Goal: Transaction & Acquisition: Obtain resource

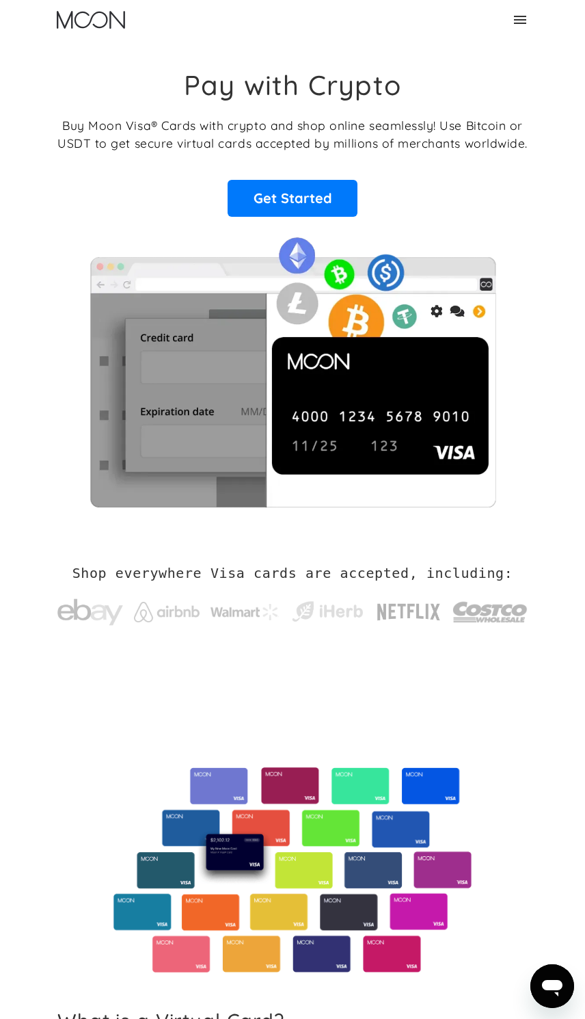
click at [525, 26] on icon at bounding box center [520, 20] width 16 height 16
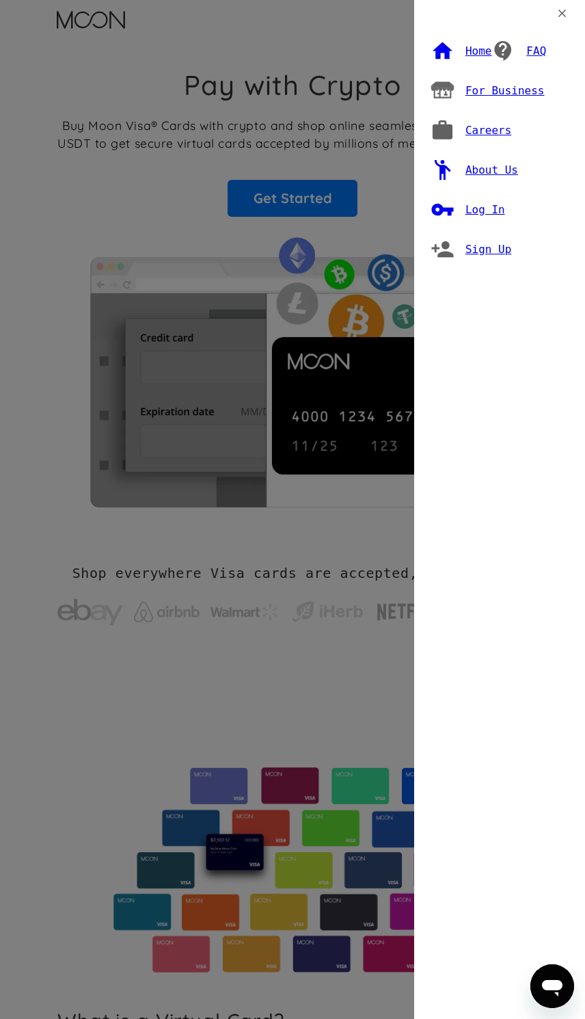
click at [484, 203] on div "Log In" at bounding box center [486, 210] width 40 height 14
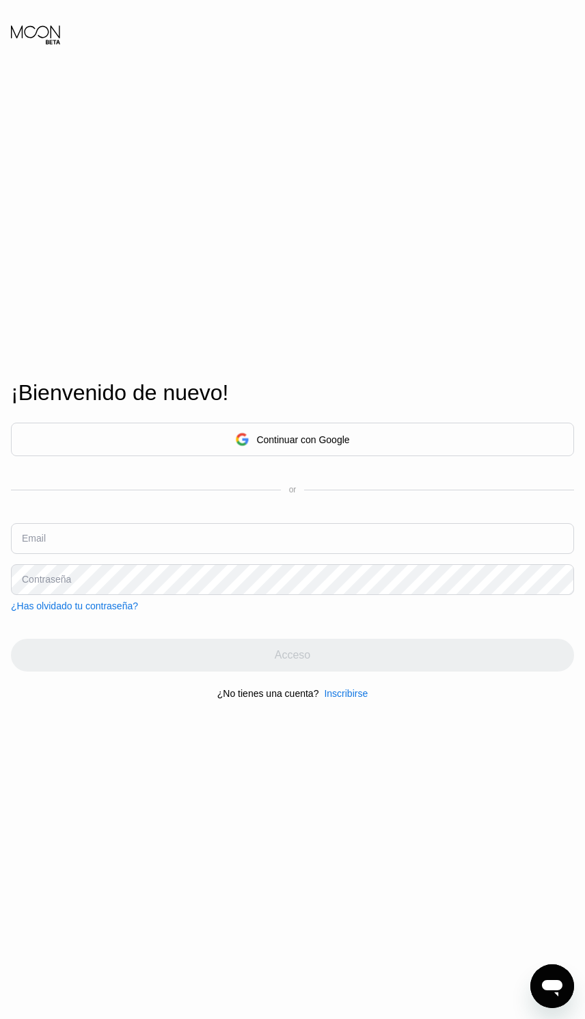
click at [373, 456] on div "Continuar con Google" at bounding box center [293, 440] width 564 height 34
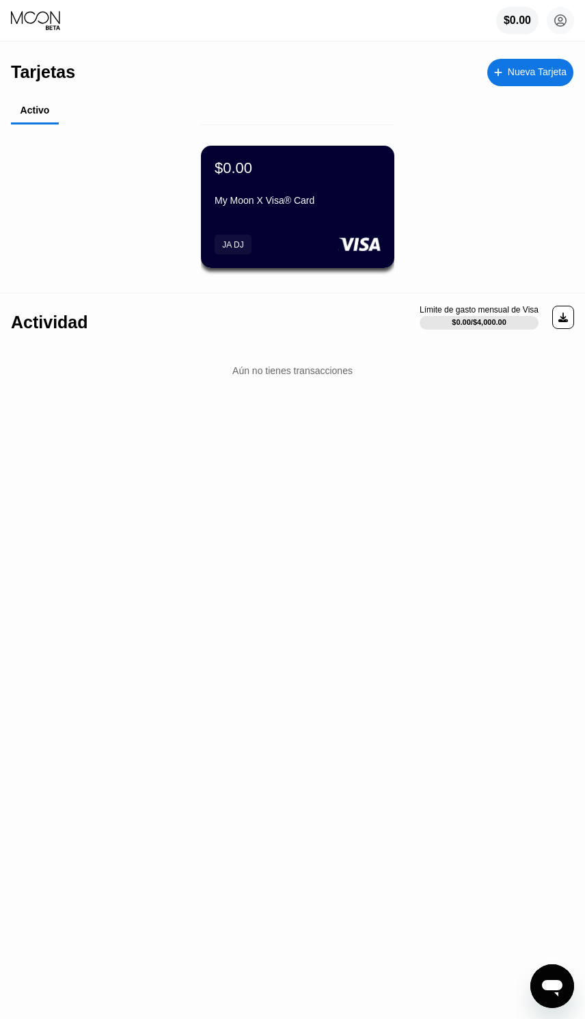
click at [557, 317] on div at bounding box center [564, 317] width 22 height 23
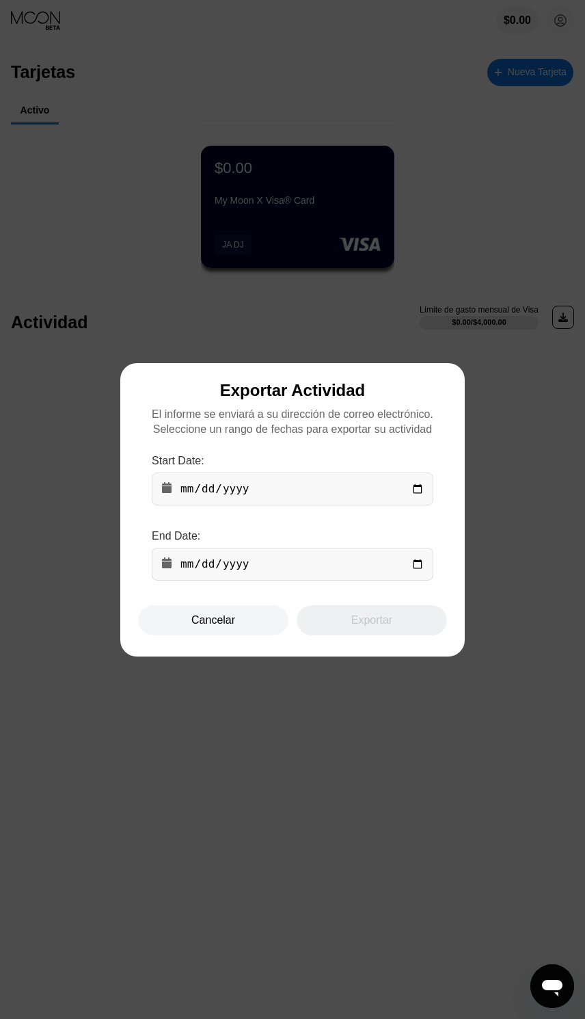
click at [530, 516] on div at bounding box center [292, 509] width 585 height 1019
click at [209, 617] on div "Cancelar" at bounding box center [214, 620] width 44 height 14
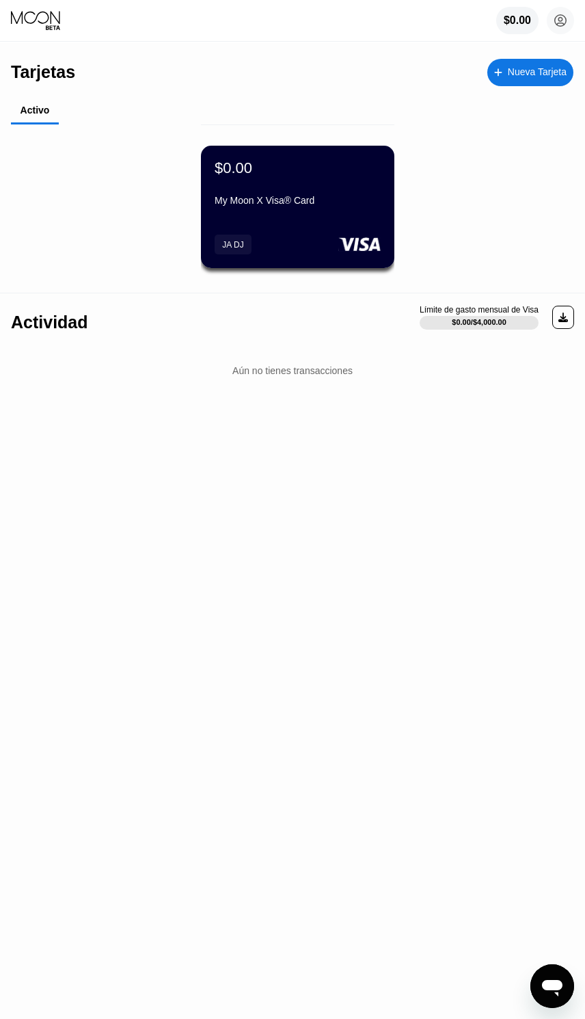
click at [276, 230] on div "$0.00 My Moon X Visa® Card JA DJ" at bounding box center [298, 207] width 194 height 122
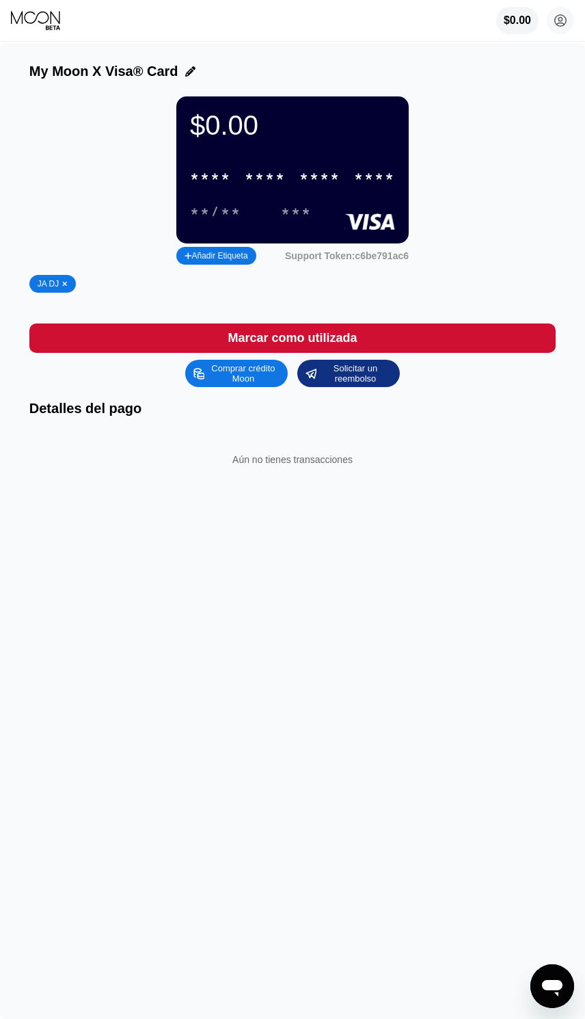
click at [244, 384] on div "Comprar crédito Moon" at bounding box center [243, 373] width 75 height 22
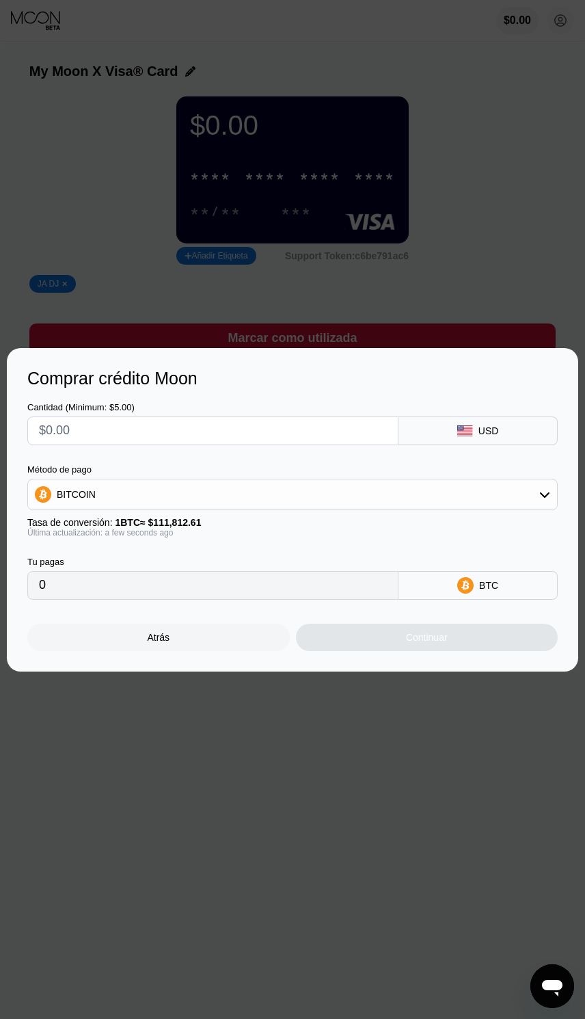
click at [131, 436] on input "text" at bounding box center [213, 430] width 348 height 27
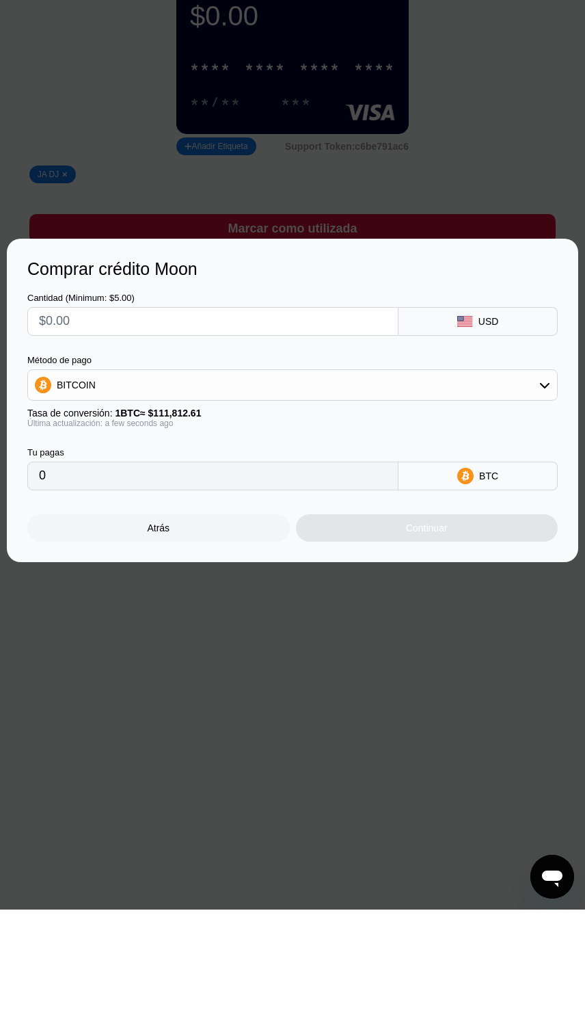
type input "$5"
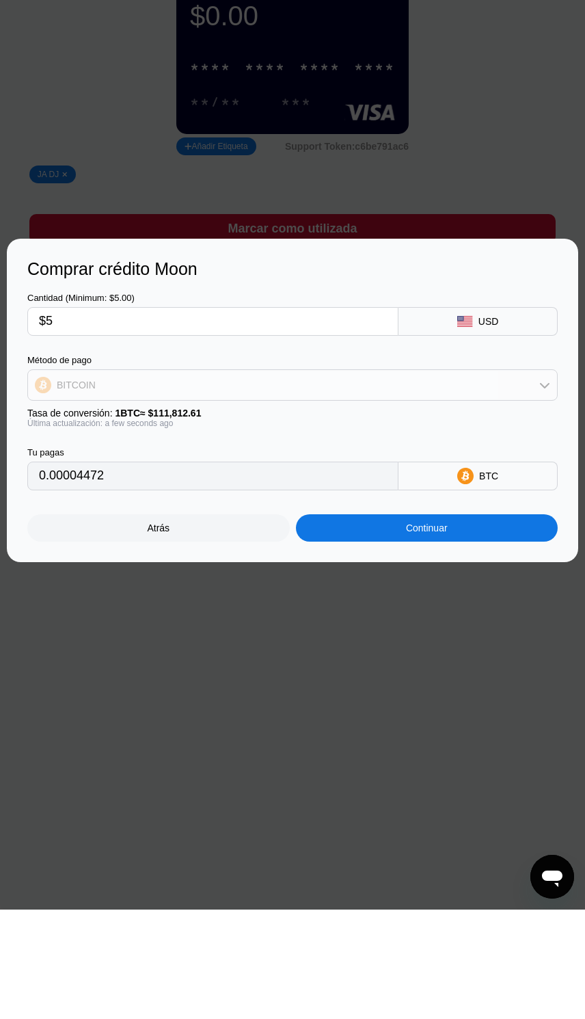
click at [526, 481] on div "BITCOIN" at bounding box center [292, 494] width 529 height 27
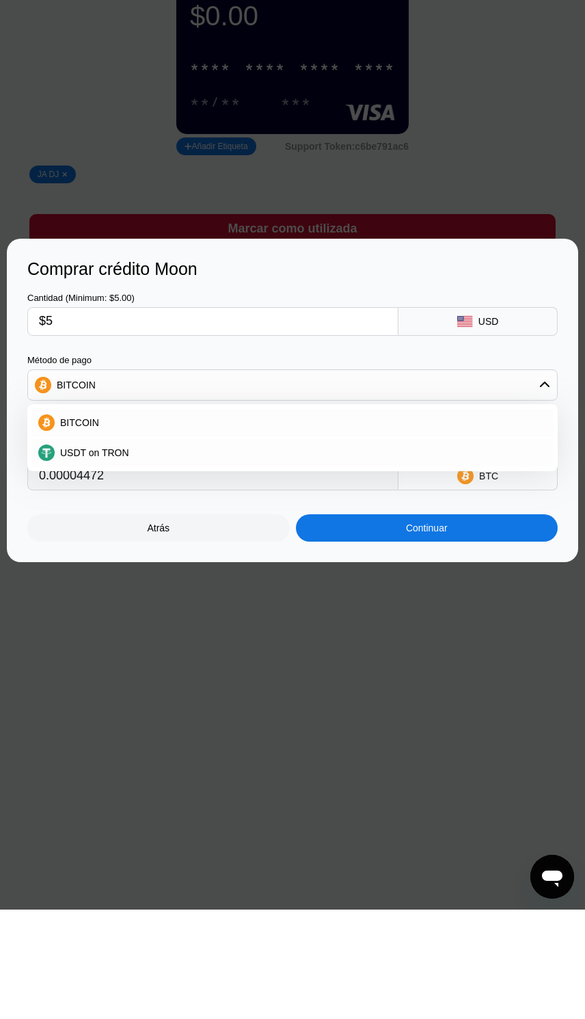
scroll to position [109, 0]
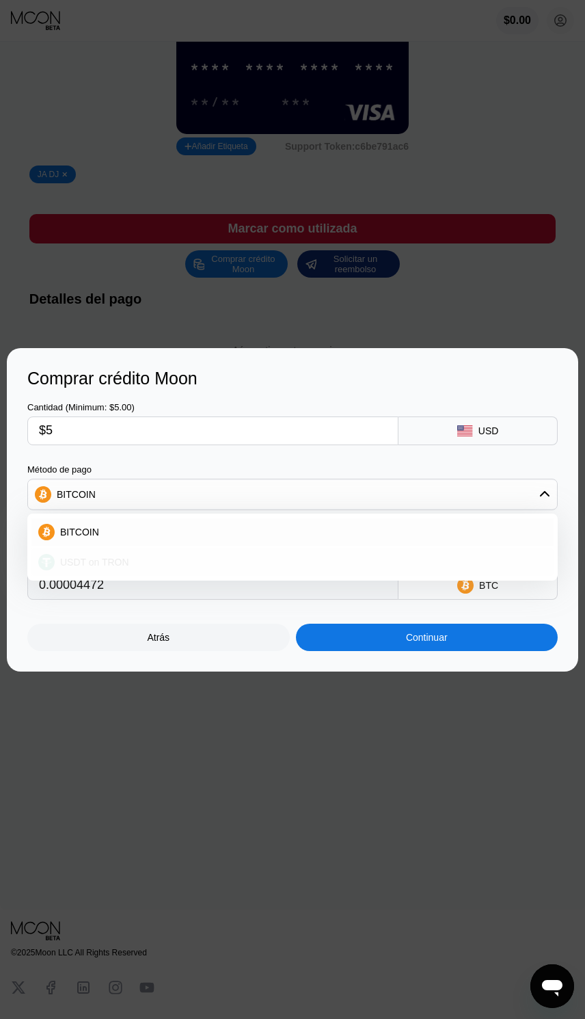
click at [175, 557] on div "USDT on TRON" at bounding box center [301, 562] width 492 height 11
type input "5.05"
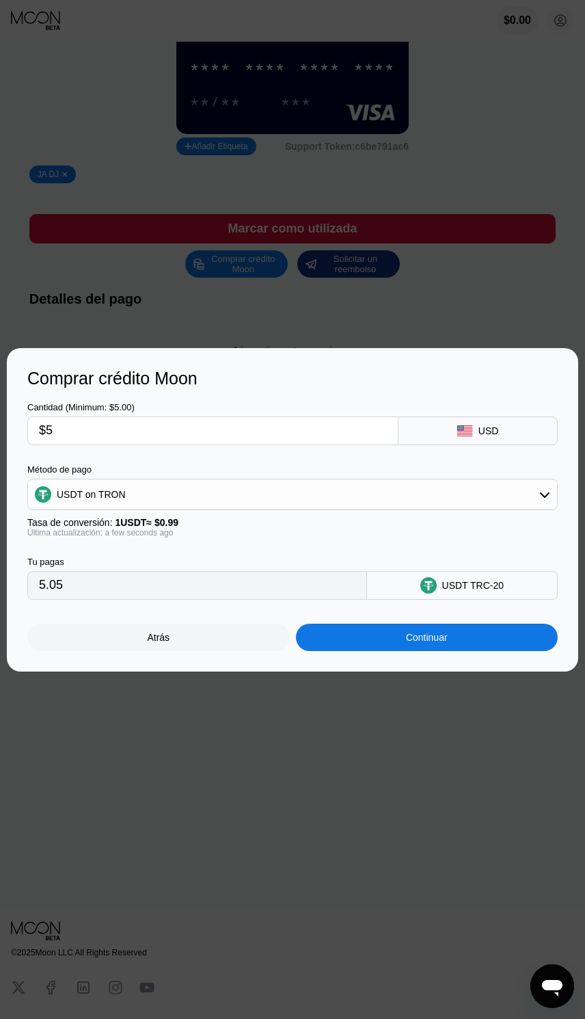
click at [453, 639] on div "Continuar" at bounding box center [427, 637] width 263 height 27
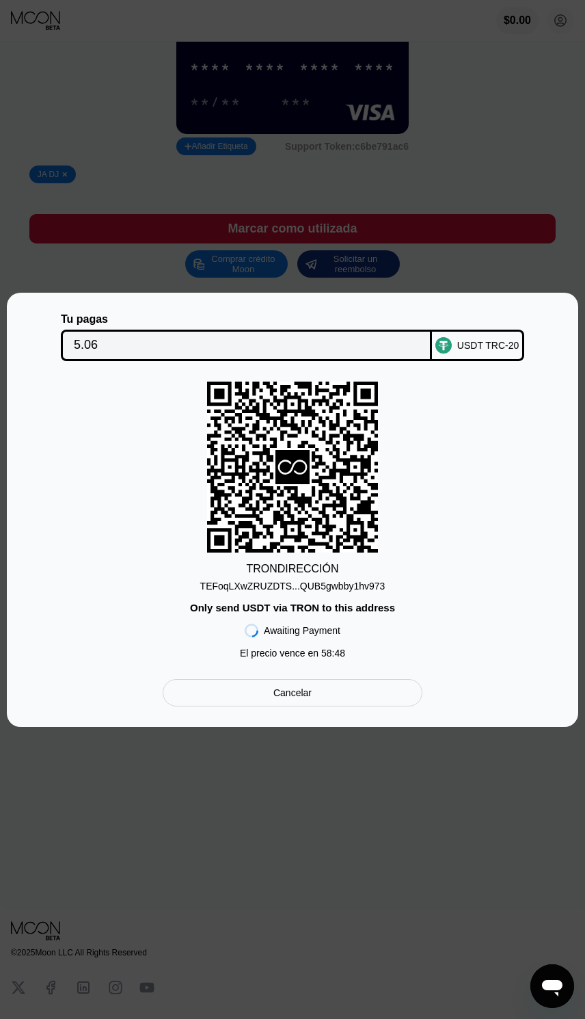
click at [263, 516] on rect at bounding box center [292, 467] width 171 height 171
click at [102, 635] on div "TRON DIRECCIÓN TEFoqLXwZRUZDTS...QUB5gwbby1hv973 Only send USDT via TRON to thi…" at bounding box center [292, 524] width 531 height 284
click at [262, 585] on div "TEFoqLXwZRUZDTS...QUB5gwbby1hv973" at bounding box center [292, 586] width 185 height 11
click at [317, 690] on div "Cancelar" at bounding box center [293, 692] width 260 height 27
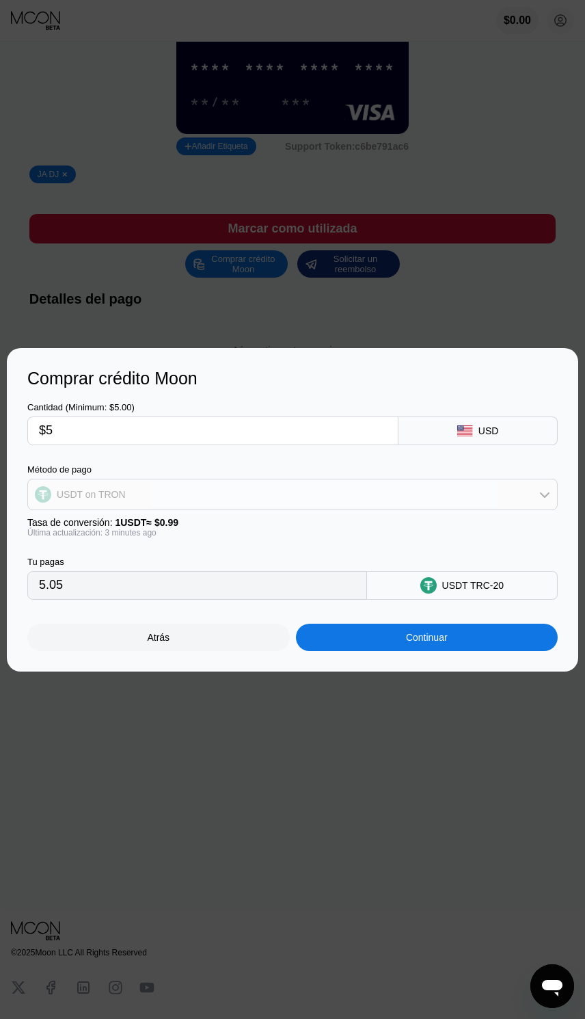
click at [522, 503] on div "USDT on TRON" at bounding box center [292, 494] width 529 height 27
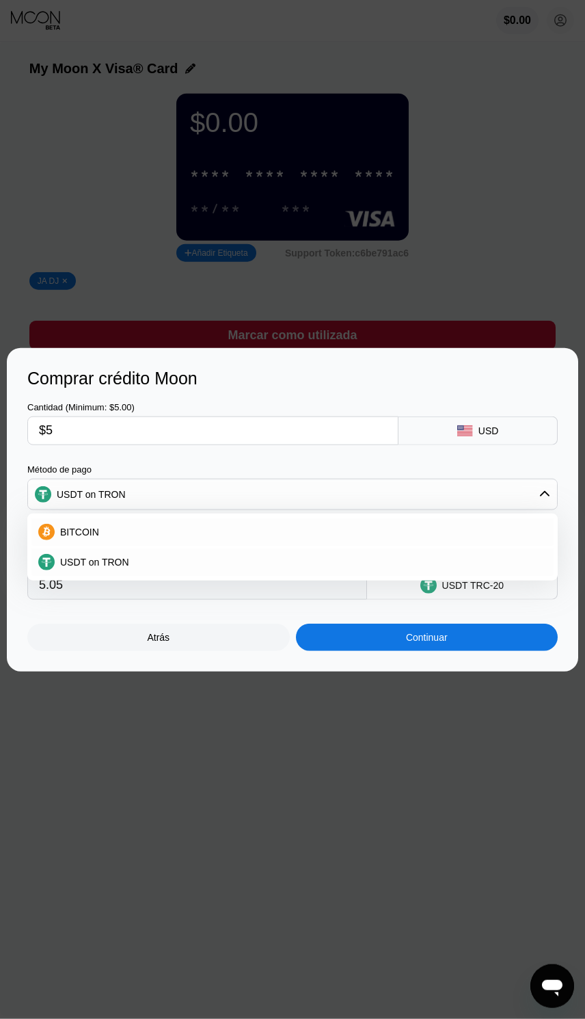
scroll to position [0, 0]
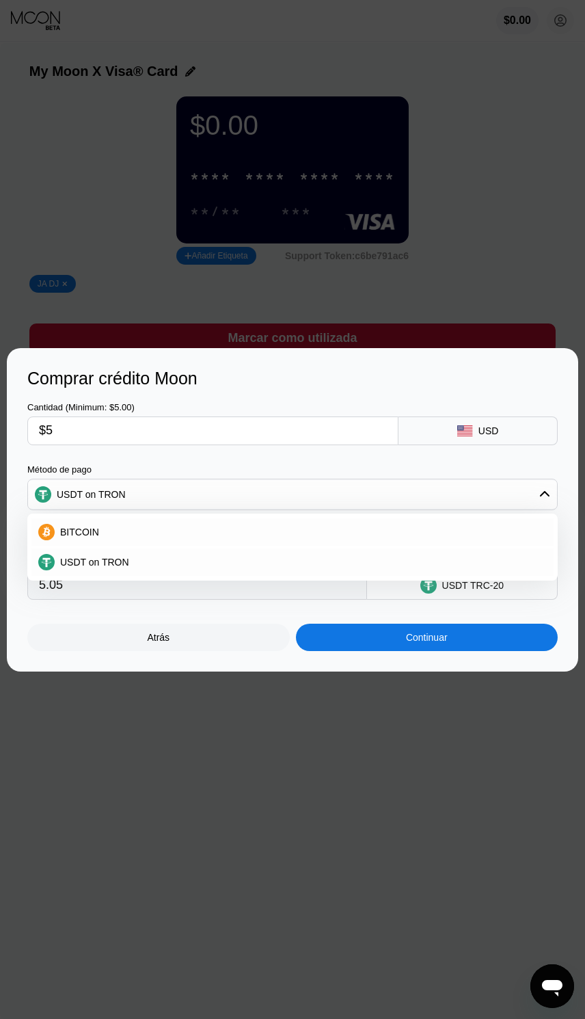
click at [154, 642] on div "Atrás" at bounding box center [158, 637] width 23 height 11
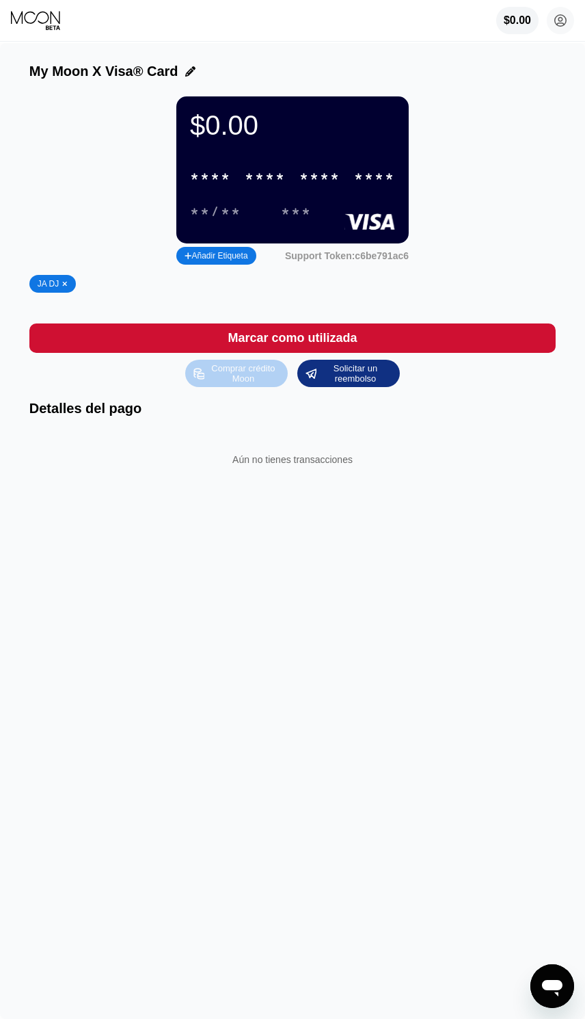
click at [247, 382] on div "Comprar crédito Moon" at bounding box center [243, 373] width 75 height 22
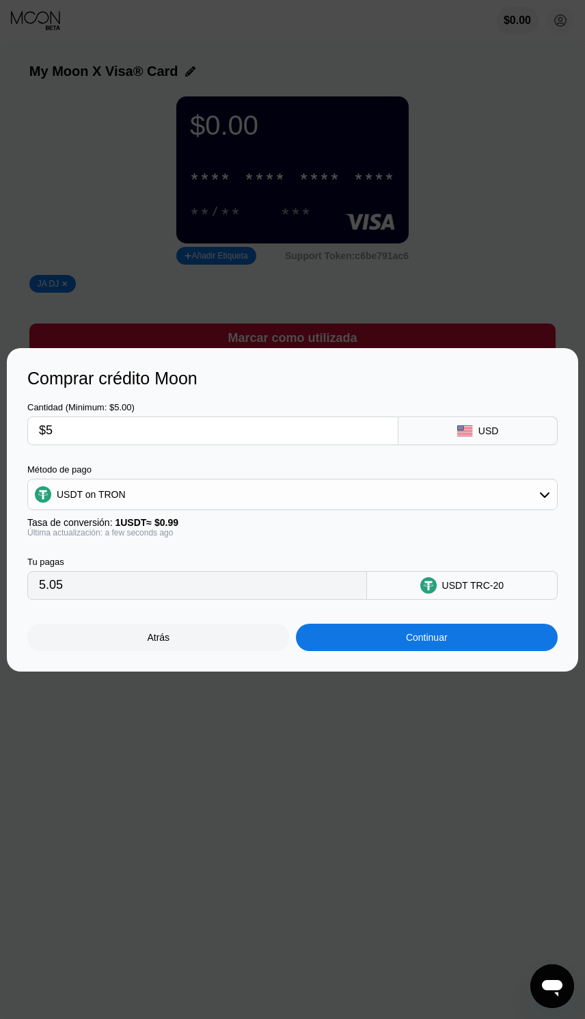
click at [466, 641] on div "Continuar" at bounding box center [427, 637] width 263 height 27
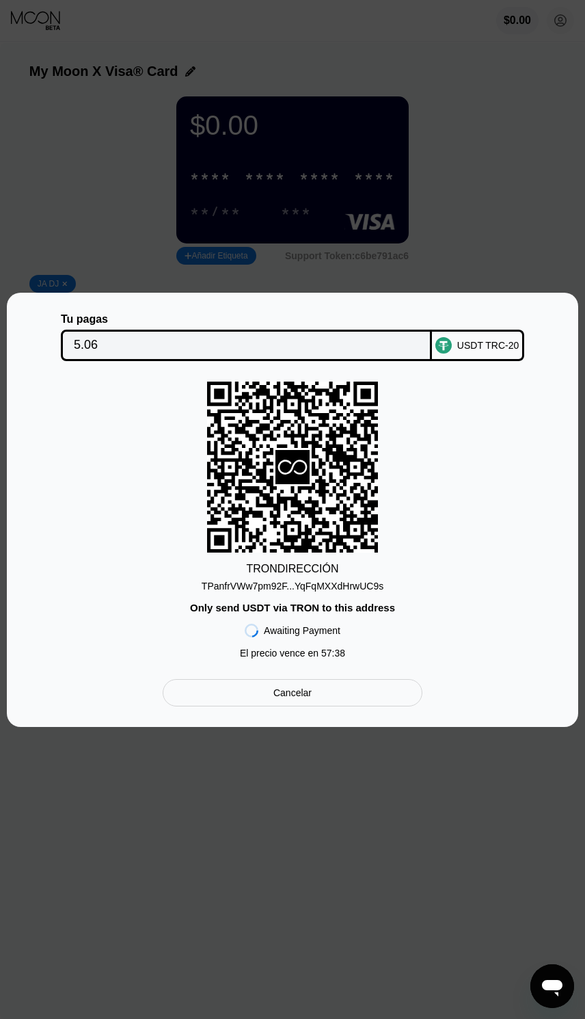
click at [501, 217] on div at bounding box center [292, 509] width 585 height 1019
click at [292, 707] on div "Cancelar" at bounding box center [293, 692] width 260 height 27
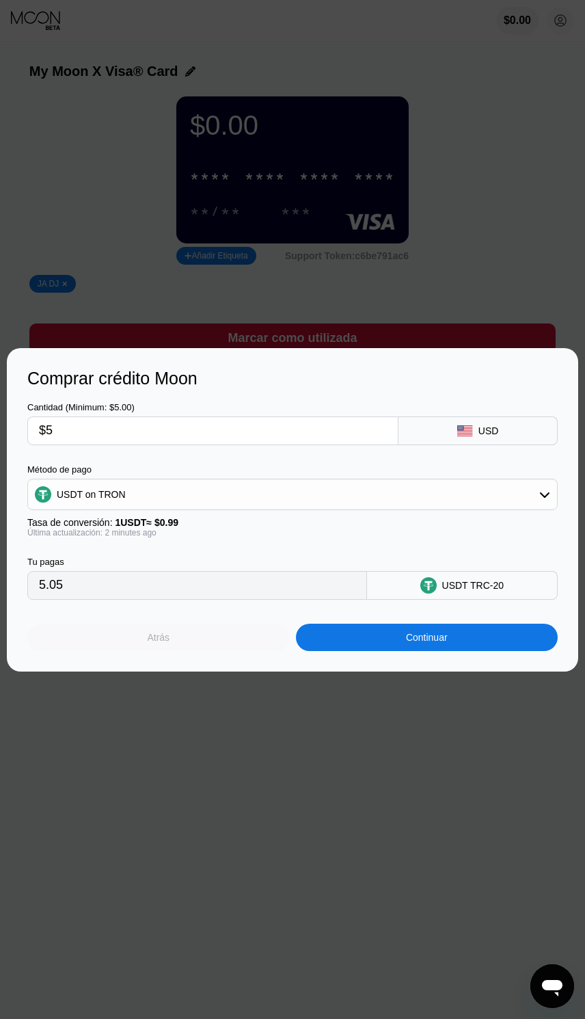
click at [155, 648] on div "Atrás" at bounding box center [158, 637] width 263 height 27
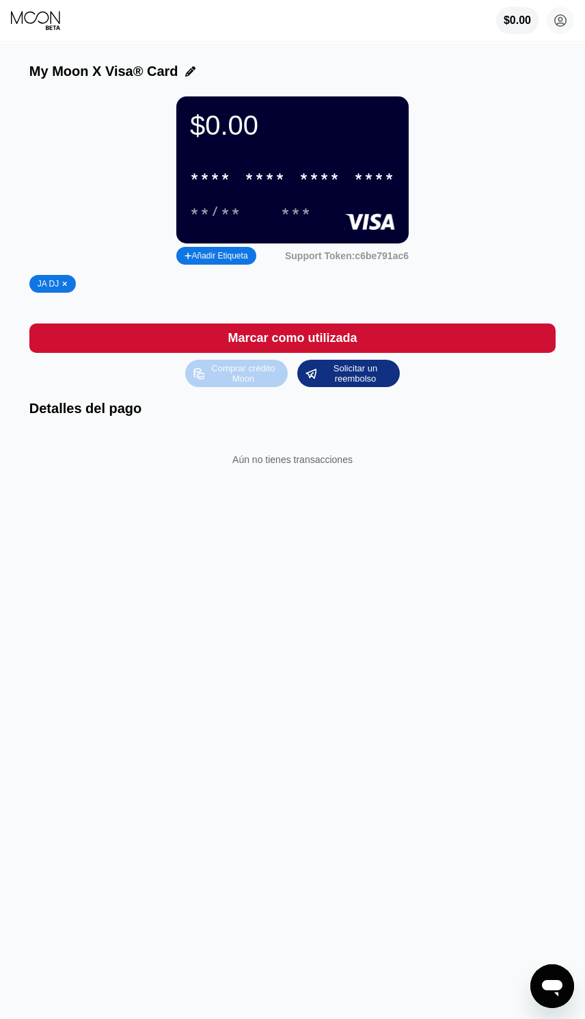
click at [220, 384] on div "Comprar crédito Moon" at bounding box center [243, 373] width 75 height 22
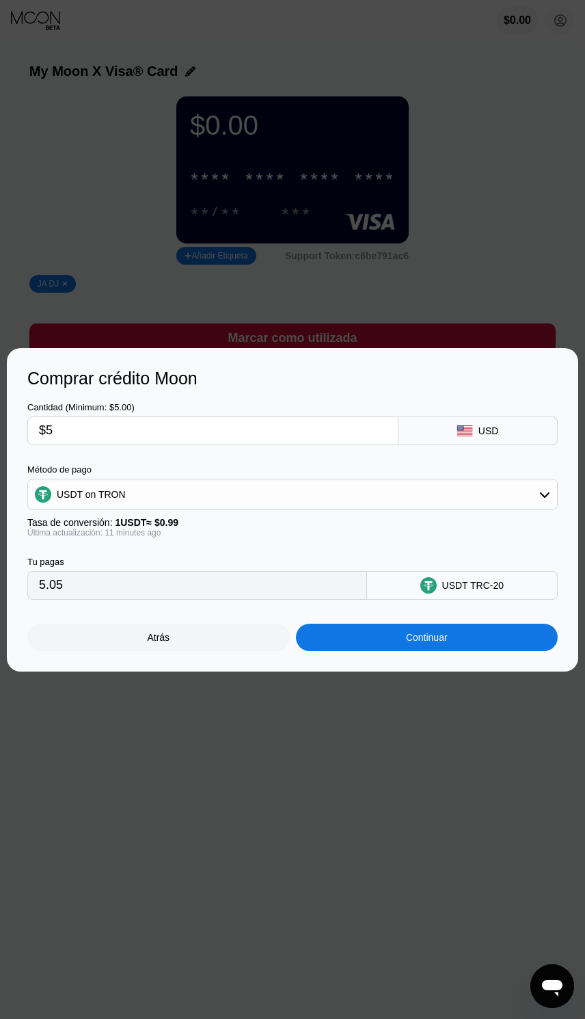
click at [176, 423] on input "$5" at bounding box center [213, 430] width 348 height 27
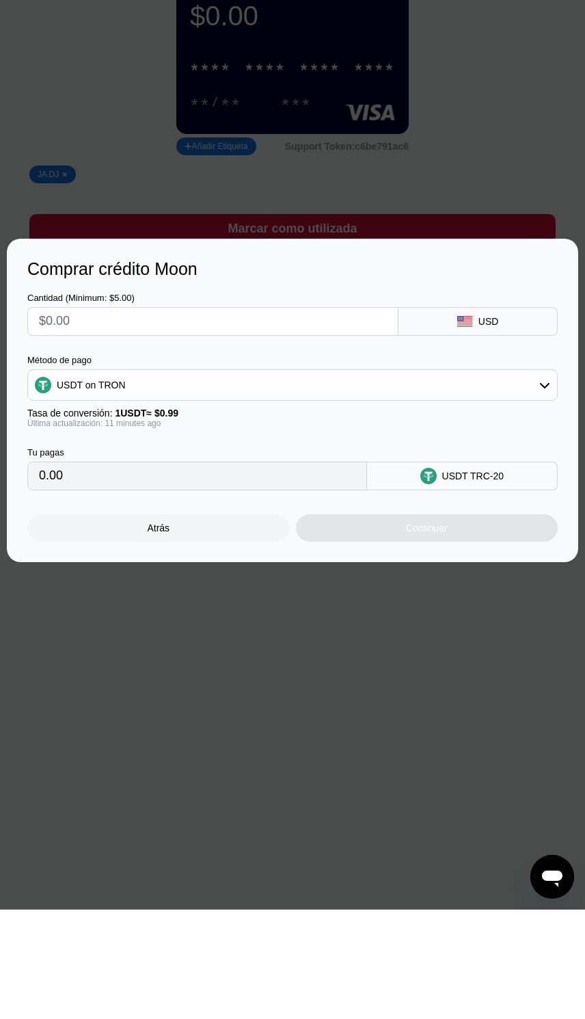
type input "0.00"
type input "$1"
type input "1.01"
type input "$15"
type input "15.15"
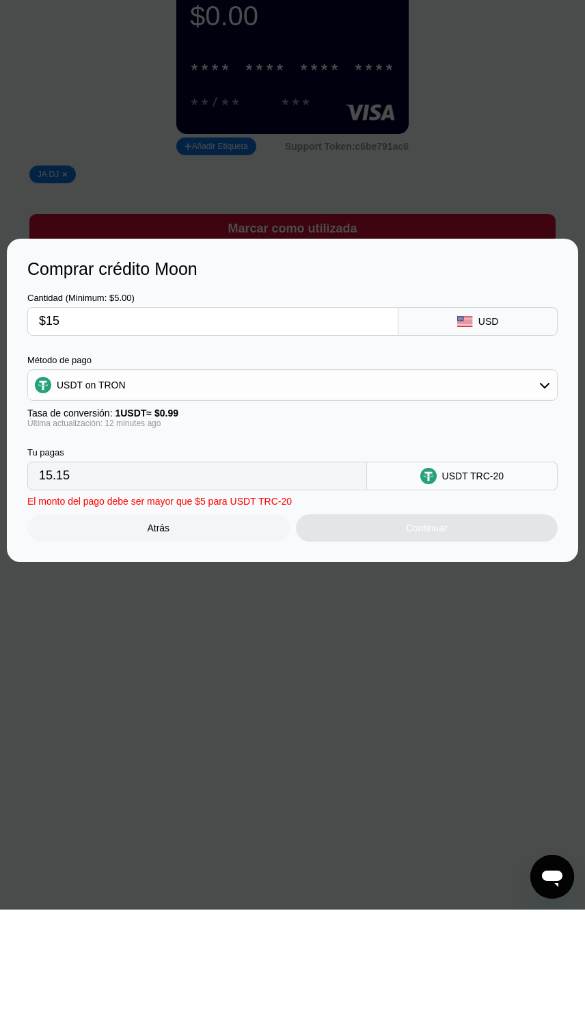
type input "$150"
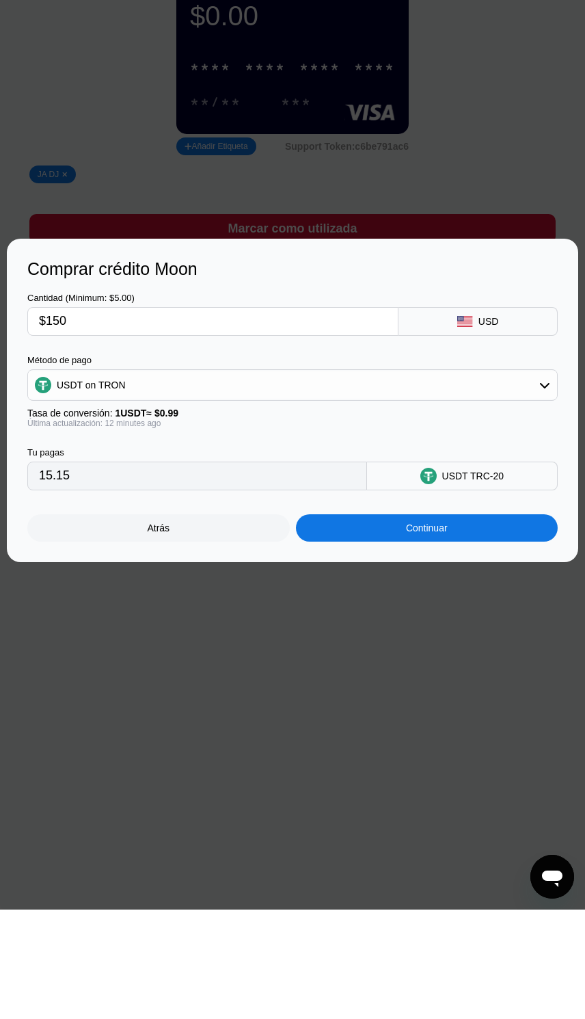
type input "151.52"
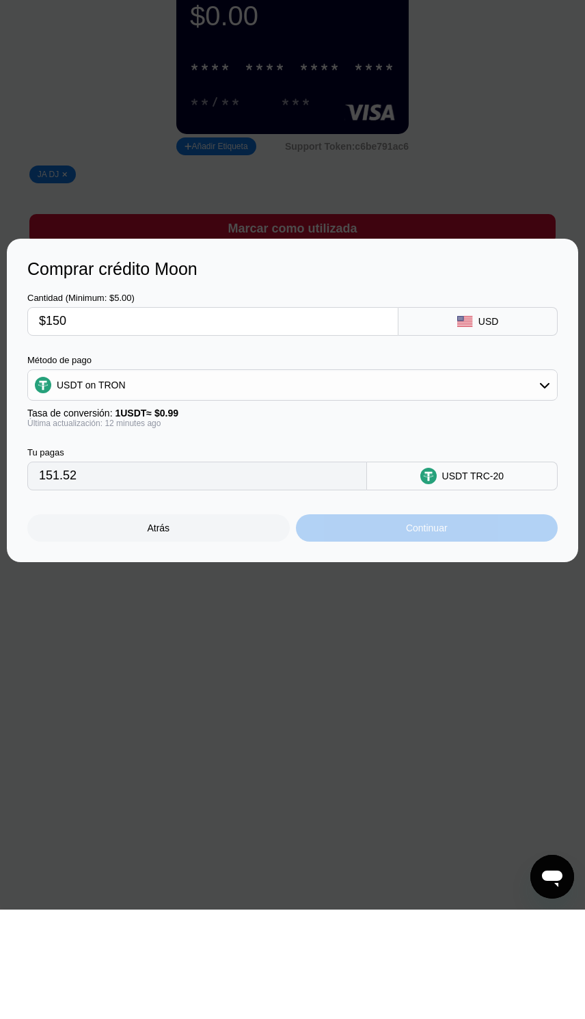
click at [434, 632] on div "Continuar" at bounding box center [427, 637] width 42 height 11
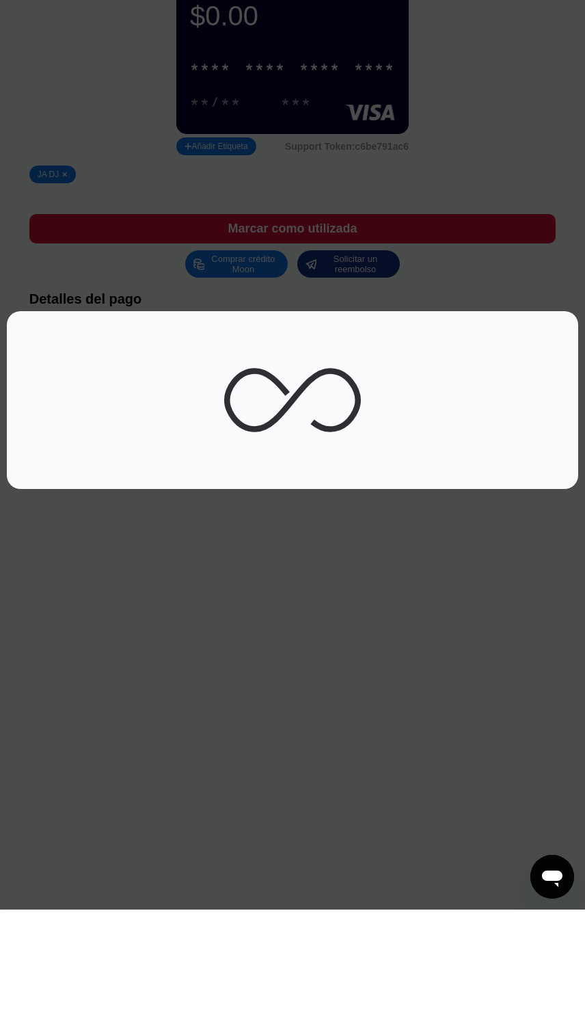
scroll to position [109, 0]
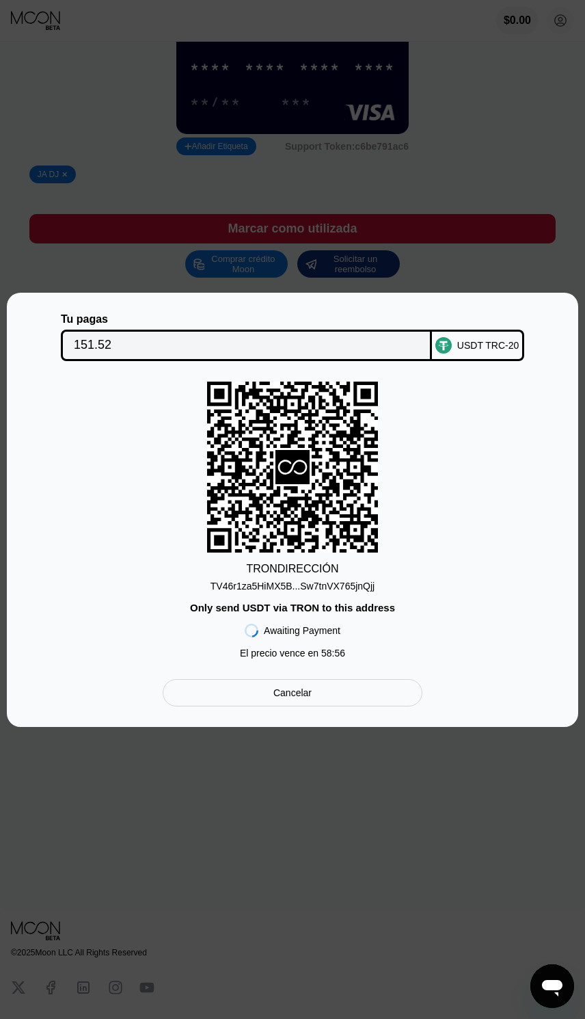
click at [289, 582] on div "TV46r1za5HiMX5B...Sw7tnVX765jnQjj" at bounding box center [293, 586] width 164 height 11
click at [302, 691] on div "Cancelar" at bounding box center [293, 693] width 38 height 12
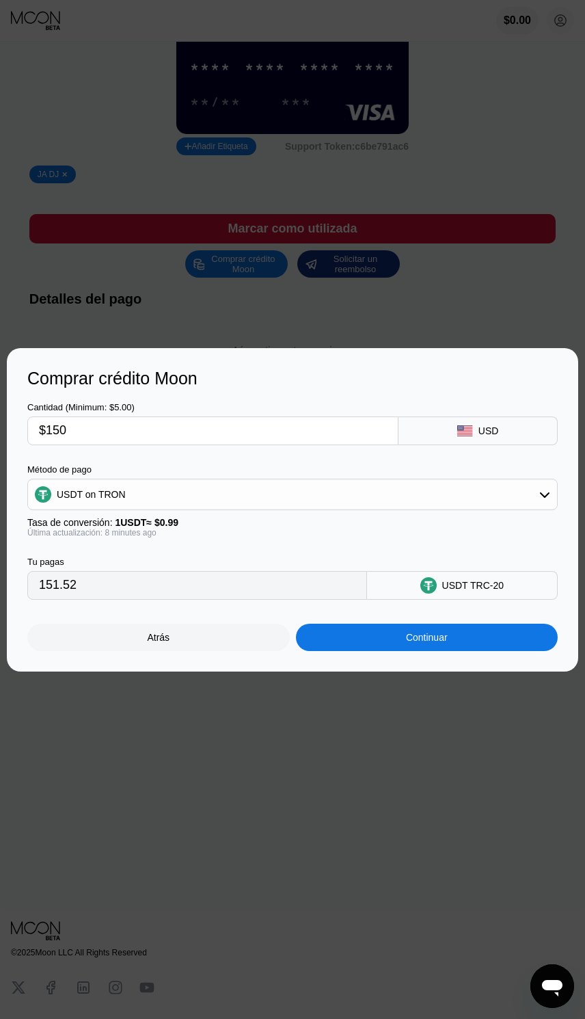
click at [135, 599] on input "151.52" at bounding box center [197, 585] width 317 height 27
click at [159, 635] on div "Atrás" at bounding box center [158, 637] width 23 height 11
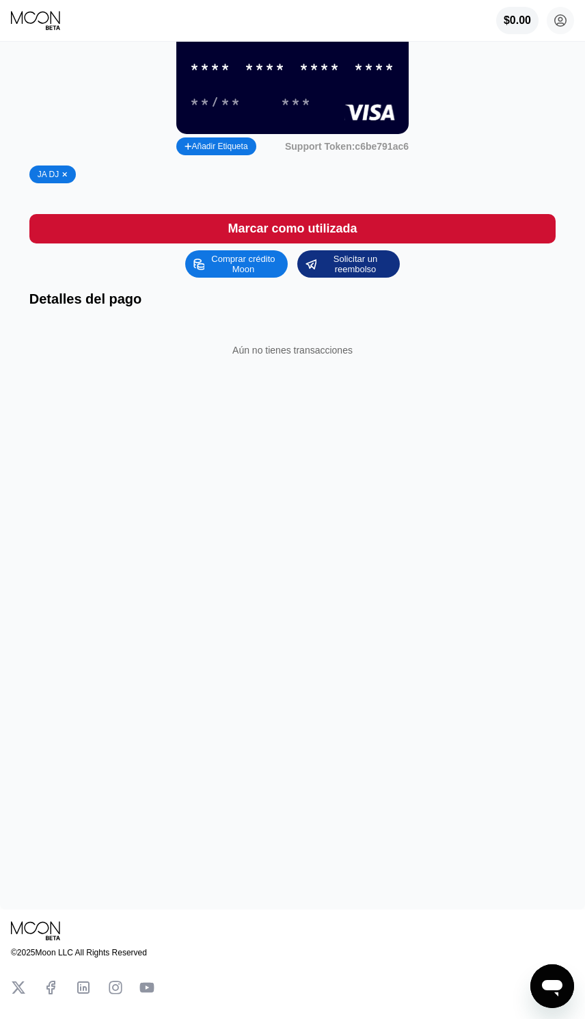
scroll to position [0, 0]
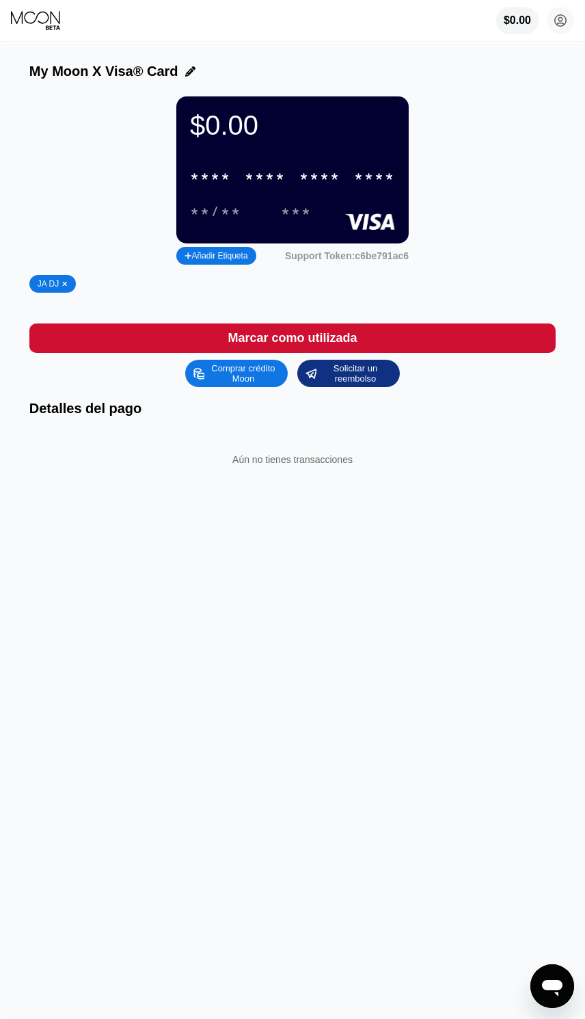
click at [507, 29] on div "$0.00" at bounding box center [518, 20] width 42 height 27
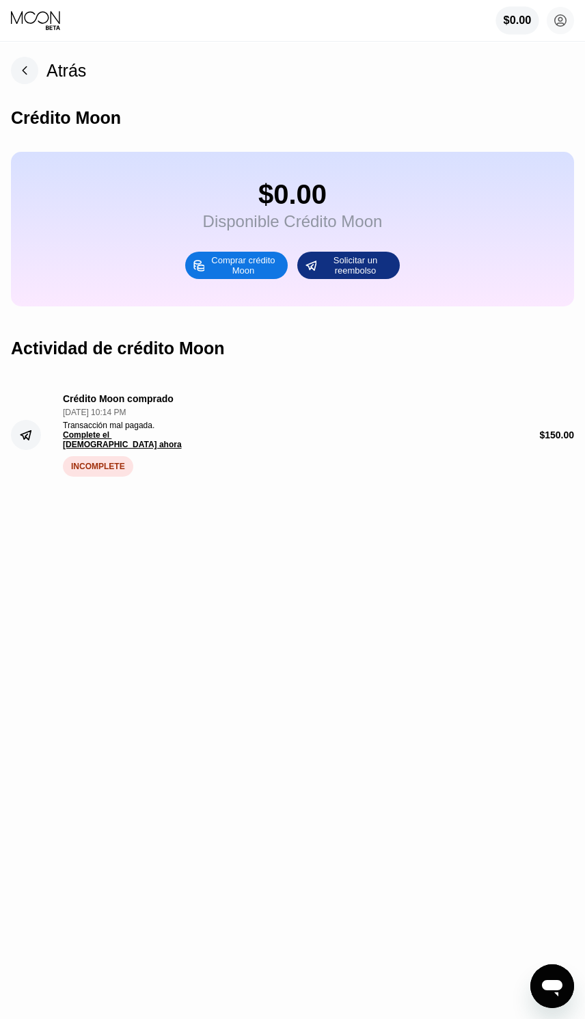
click at [28, 60] on rect at bounding box center [24, 70] width 27 height 27
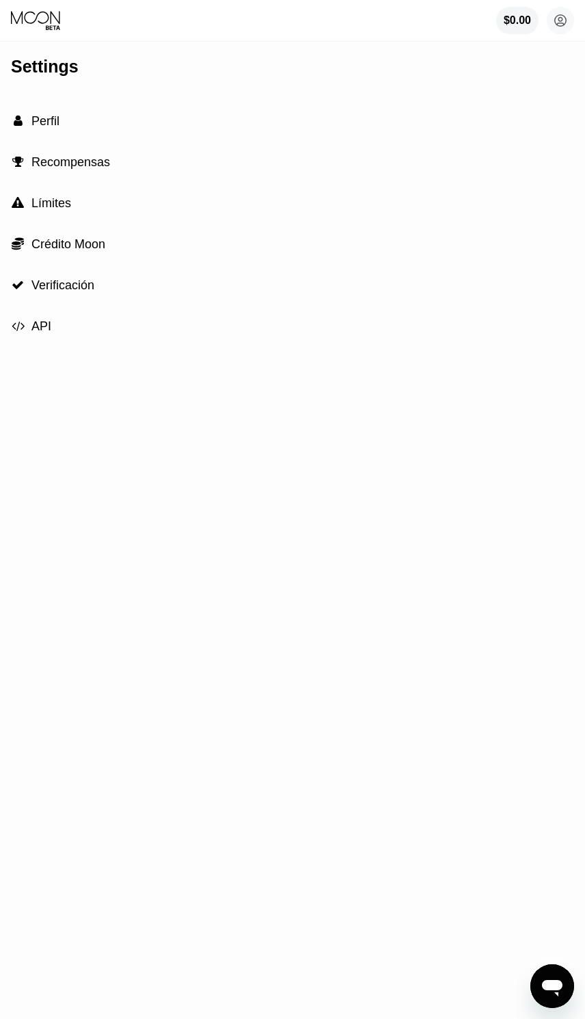
click at [44, 117] on span "Perfil" at bounding box center [45, 121] width 28 height 14
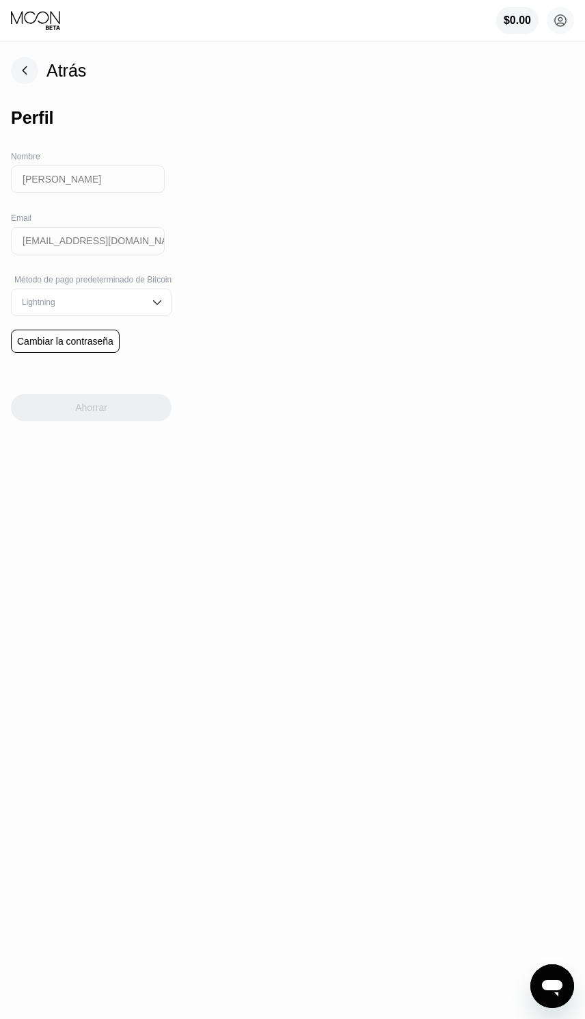
click at [29, 61] on rect at bounding box center [24, 70] width 27 height 27
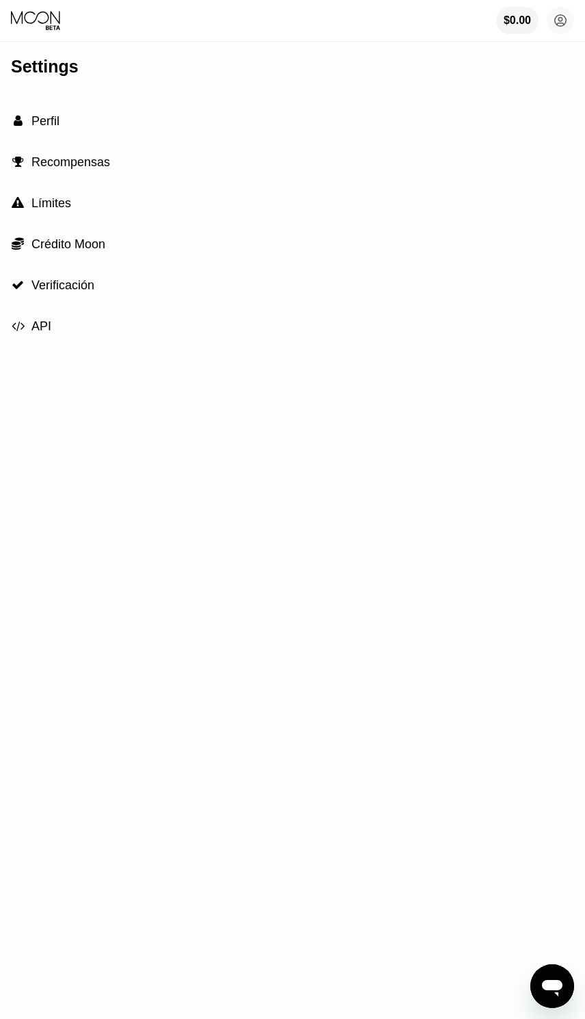
click at [68, 237] on span "Crédito Moon" at bounding box center [68, 244] width 74 height 14
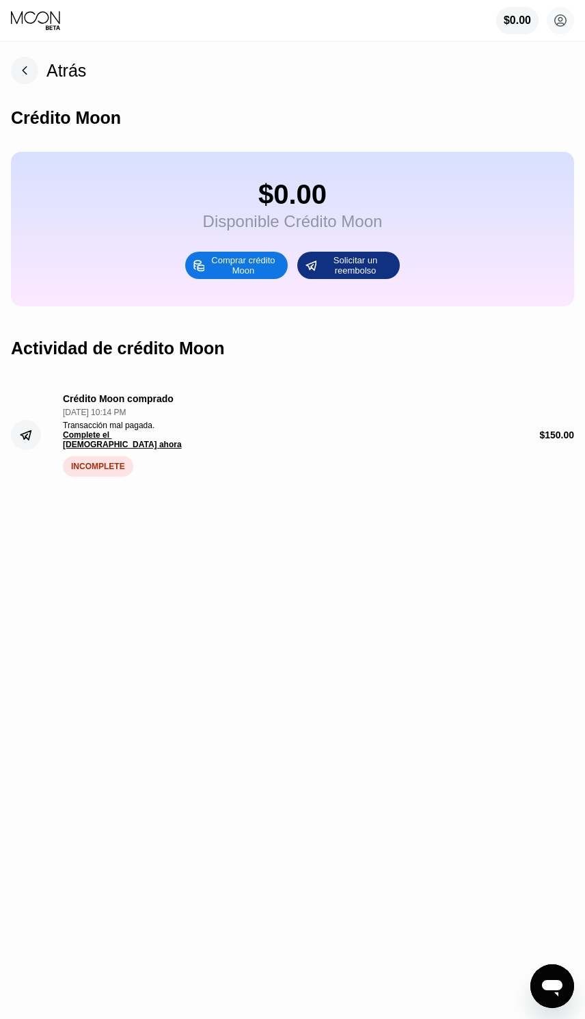
click at [76, 70] on div "Atrás" at bounding box center [67, 71] width 40 height 20
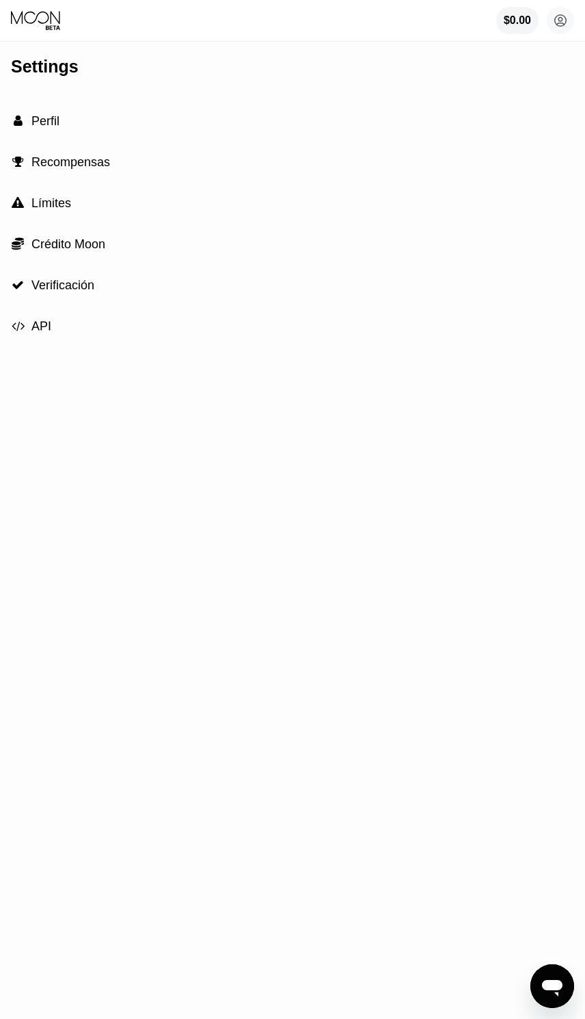
click at [42, 333] on span "API" at bounding box center [41, 326] width 20 height 14
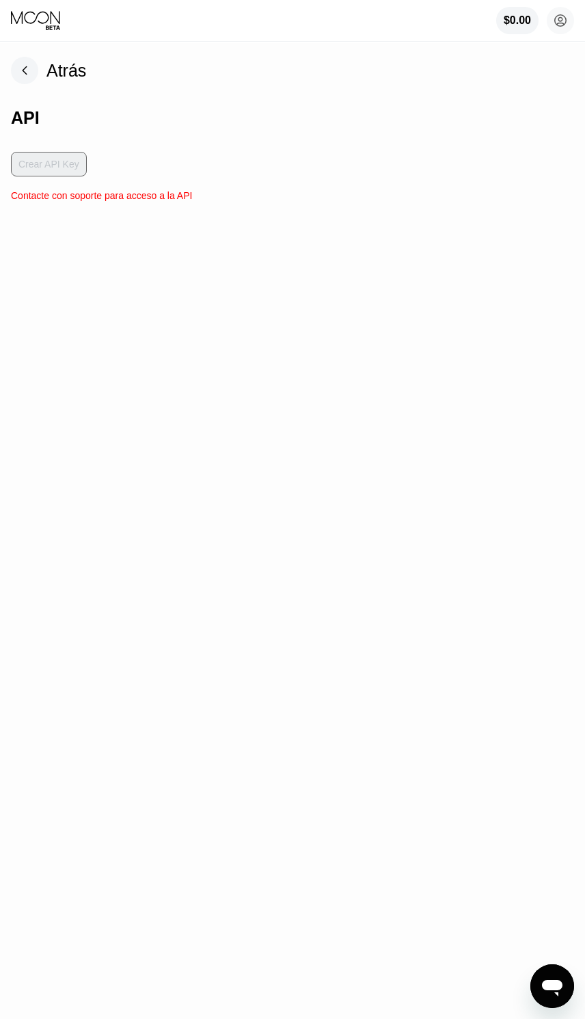
click at [33, 77] on rect at bounding box center [24, 70] width 27 height 27
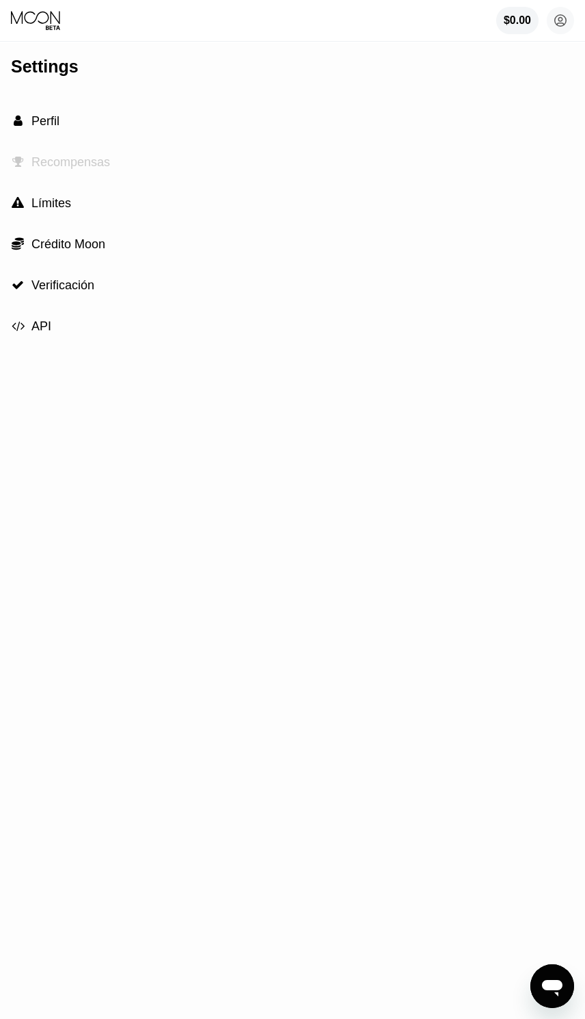
click at [47, 166] on span "Recompensas" at bounding box center [70, 162] width 79 height 14
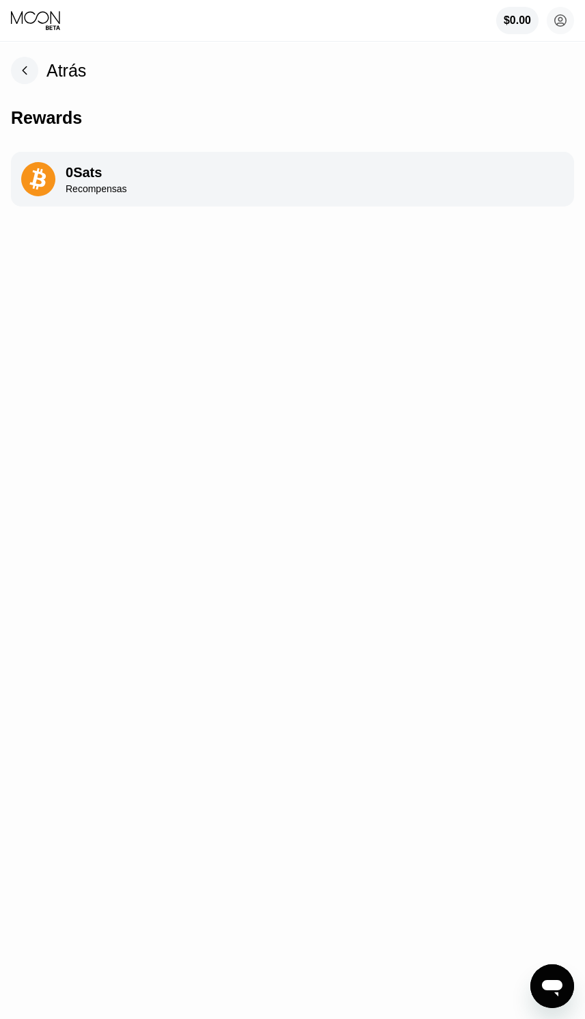
click at [30, 57] on icon at bounding box center [24, 70] width 27 height 27
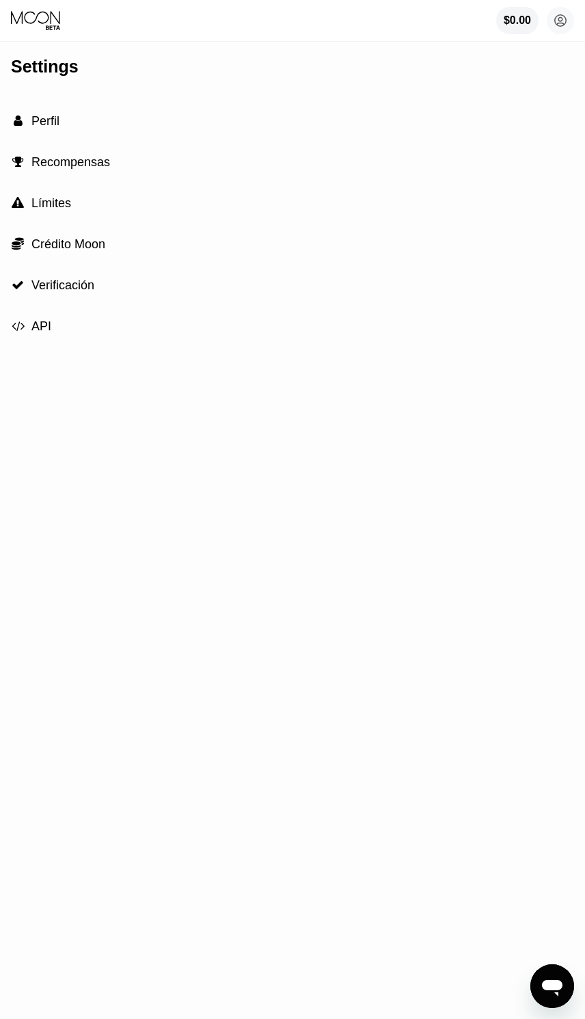
click at [221, 32] on div "$0.00 James Alva jamesalvadj@gmail.com  Inicio Ajustes Apoyo Carreras Sobre No…" at bounding box center [292, 20] width 585 height 41
click at [237, 14] on div "$0.00 James Alva jamesalvadj@gmail.com  Inicio Ajustes Apoyo Carreras Sobre No…" at bounding box center [292, 20] width 585 height 41
click at [51, 119] on span "Perfil" at bounding box center [45, 121] width 28 height 14
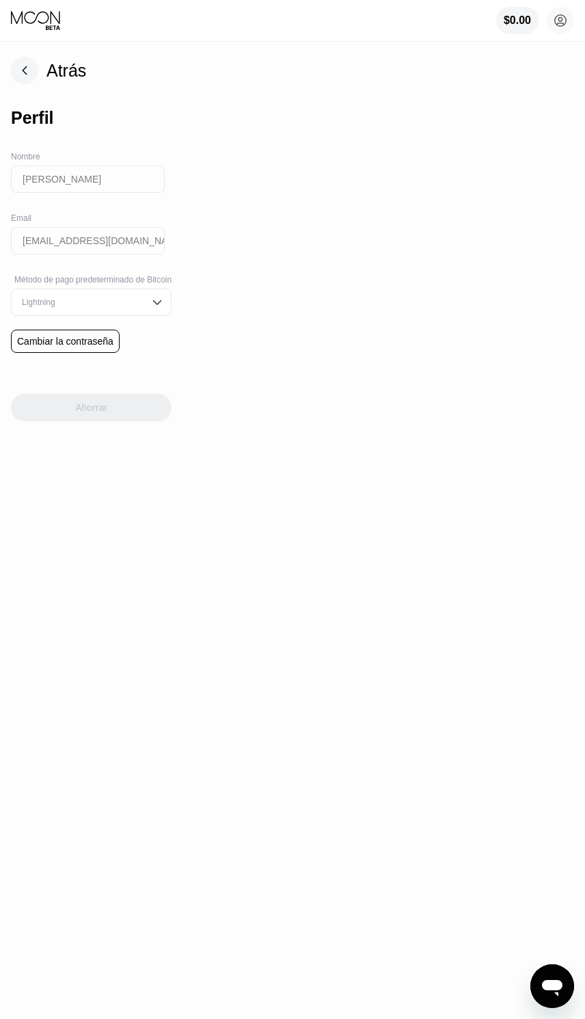
click at [36, 61] on icon at bounding box center [24, 70] width 27 height 27
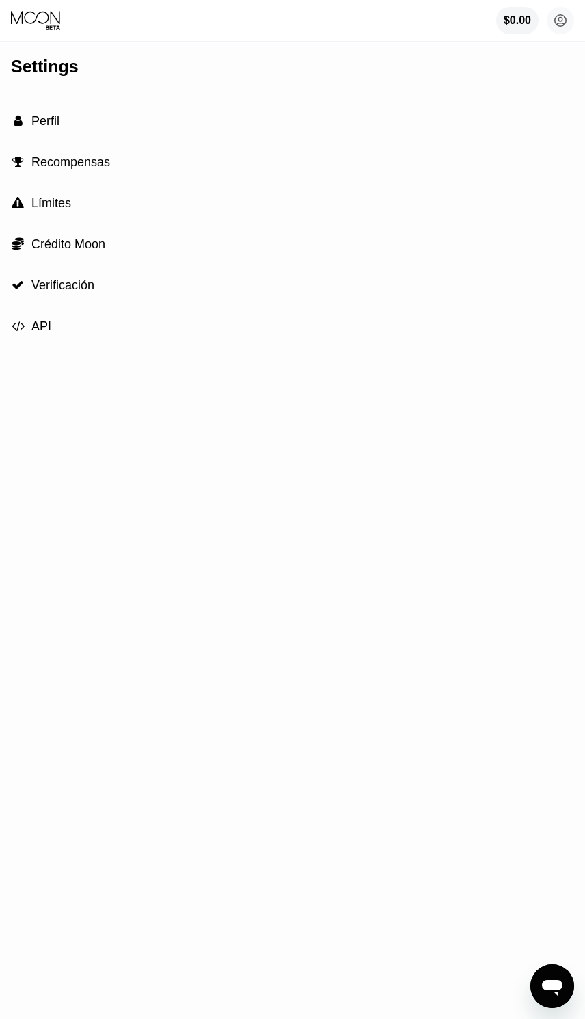
click at [47, 53] on div "Settings  Perfil  Recompensas  Límites  Crédito Moon  Verificación  API" at bounding box center [292, 531] width 585 height 976
click at [555, 10] on circle at bounding box center [560, 20] width 27 height 27
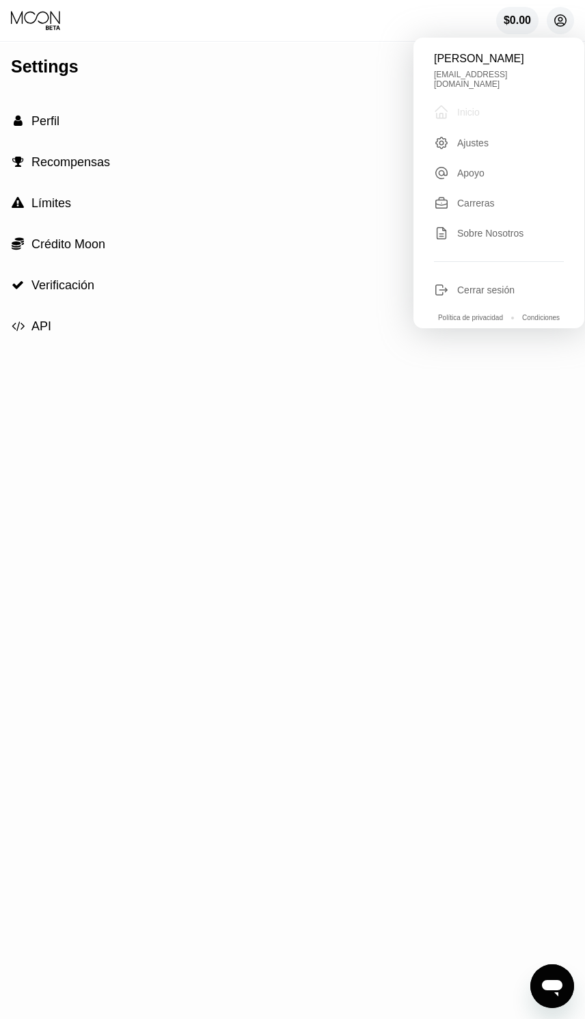
click at [477, 107] on div "Inicio" at bounding box center [469, 112] width 23 height 11
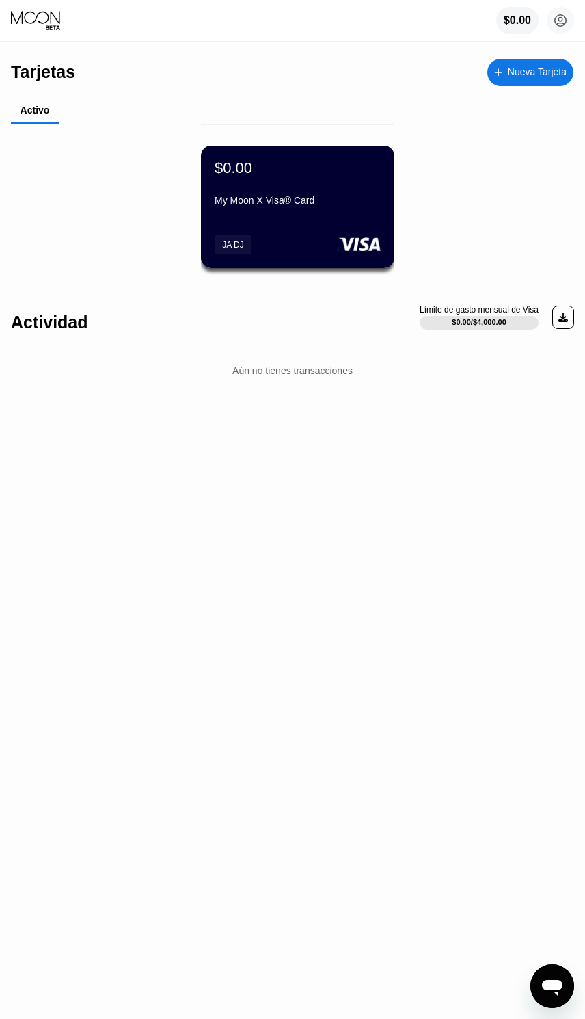
click at [317, 217] on div "$0.00 My Moon X Visa® Card JA DJ" at bounding box center [298, 207] width 194 height 122
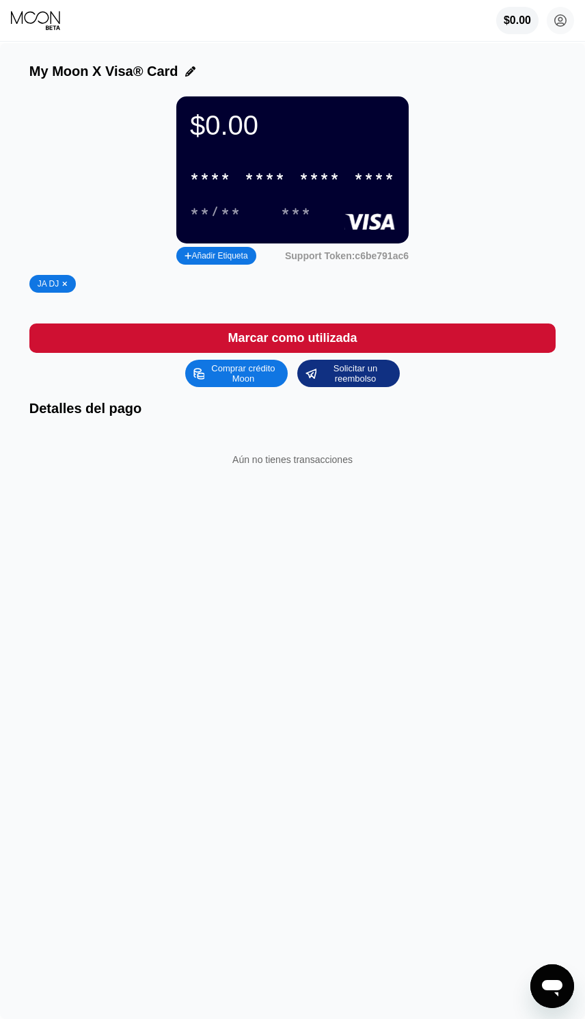
click at [322, 173] on div "* * * * * * * * * * * * ****" at bounding box center [293, 177] width 222 height 28
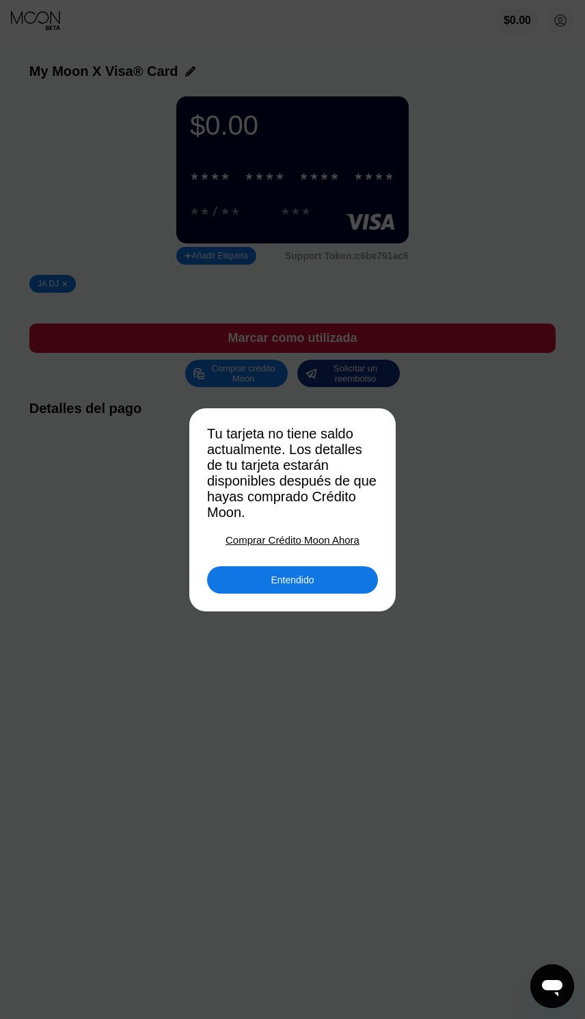
click at [308, 539] on div "Comprar Crédito Moon Ahora" at bounding box center [293, 540] width 134 height 12
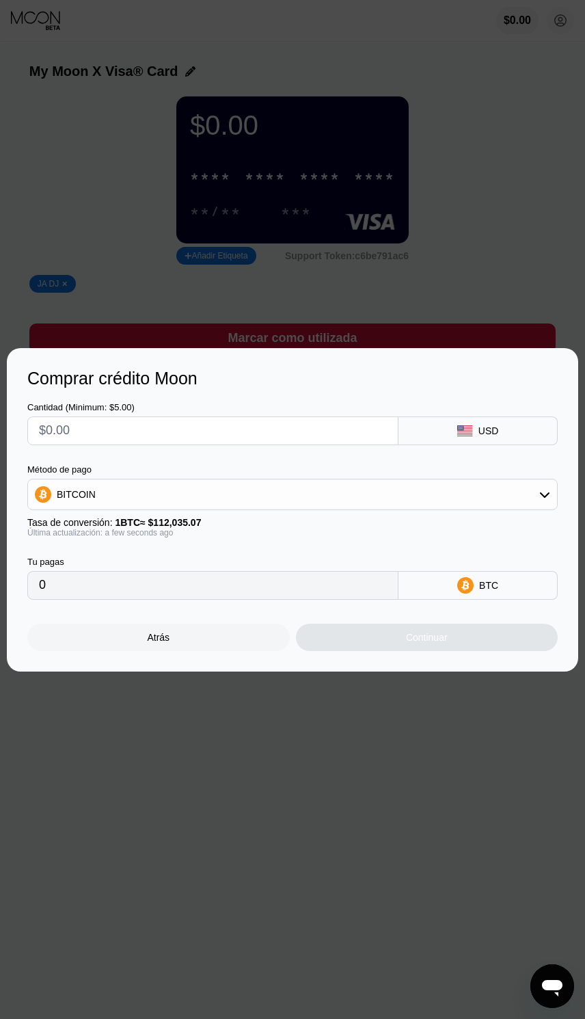
click at [170, 639] on div "Atrás" at bounding box center [158, 637] width 23 height 11
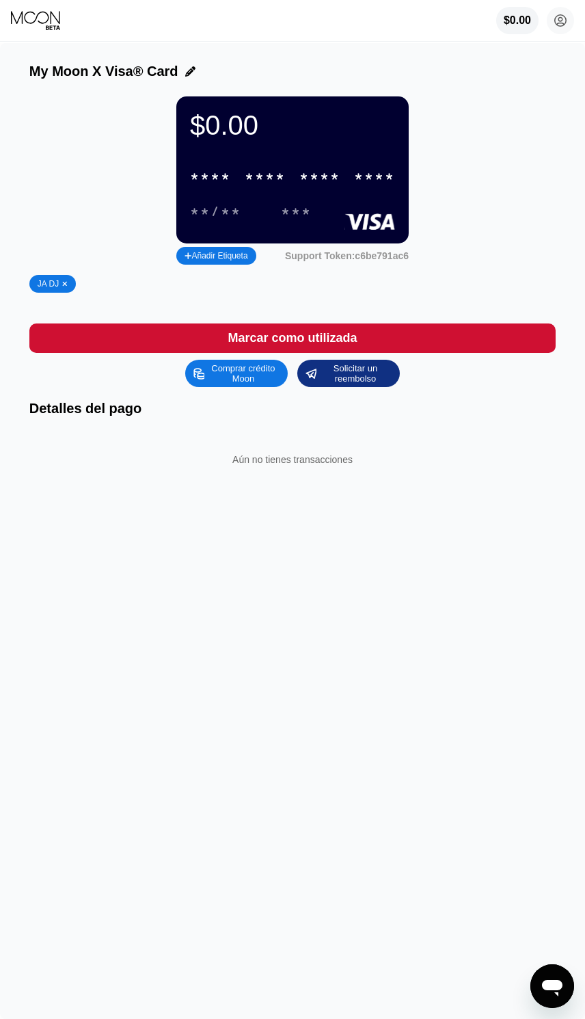
click at [318, 185] on div "* * * *" at bounding box center [320, 178] width 41 height 16
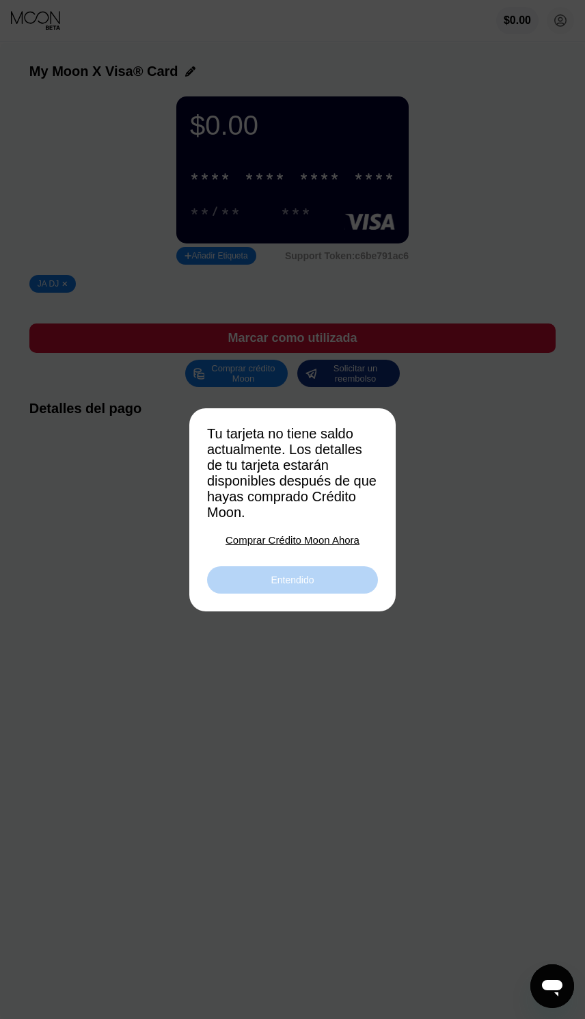
click at [293, 594] on div "Entendido" at bounding box center [292, 579] width 171 height 27
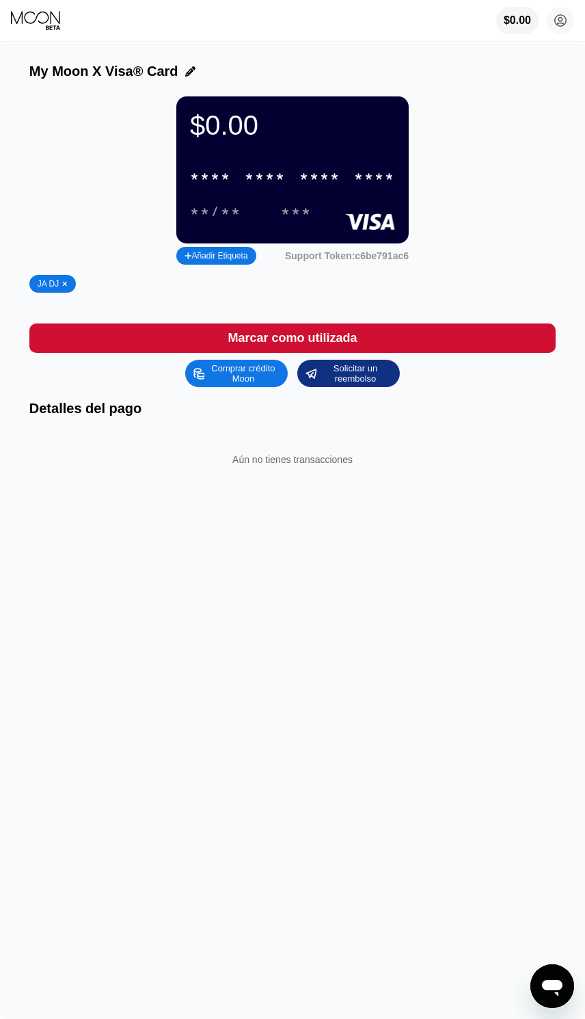
click at [514, 31] on div "$0.00" at bounding box center [518, 20] width 42 height 27
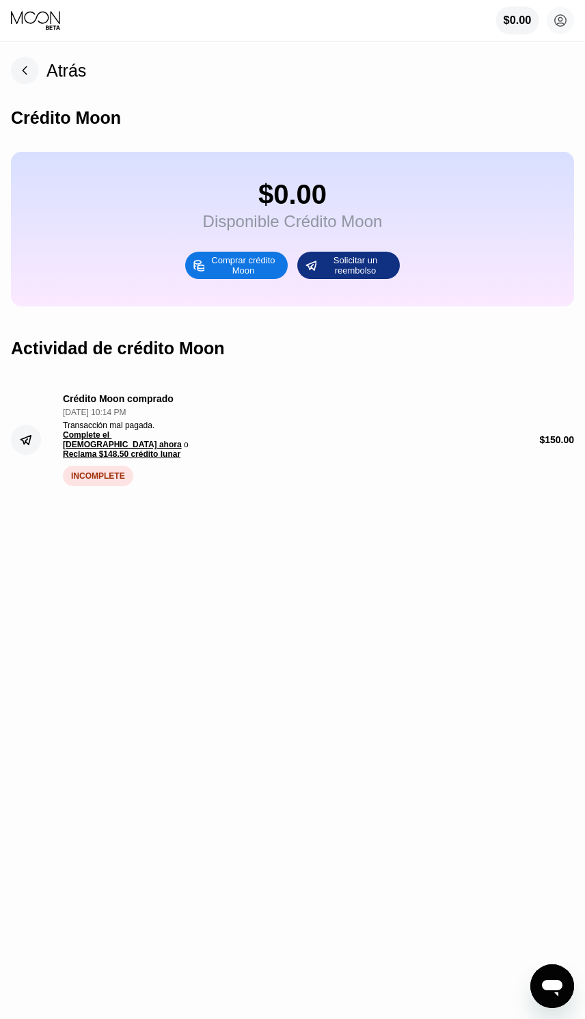
click at [233, 265] on div "Comprar crédito Moon" at bounding box center [243, 265] width 75 height 22
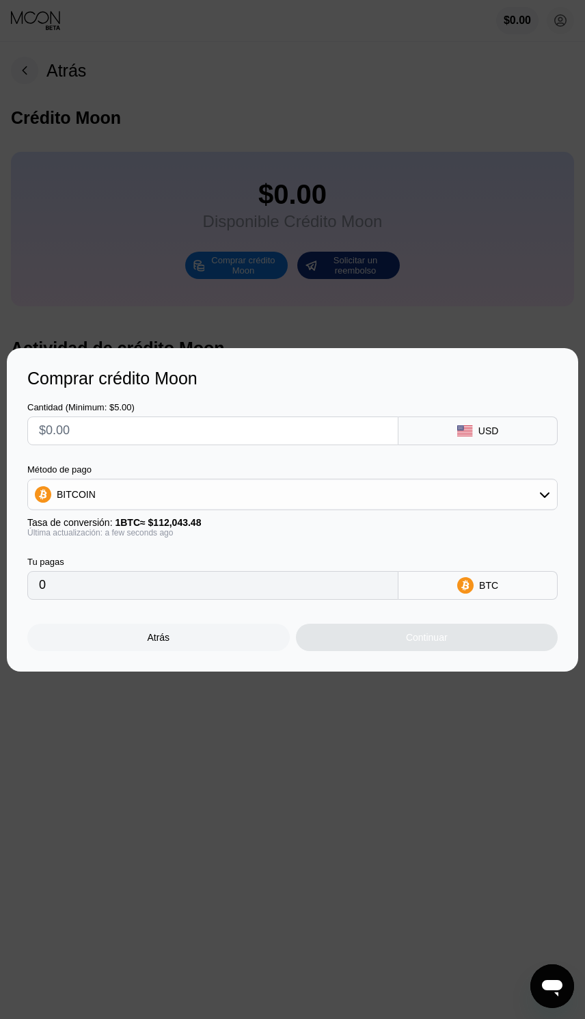
click at [505, 505] on div "BITCOIN" at bounding box center [292, 494] width 529 height 27
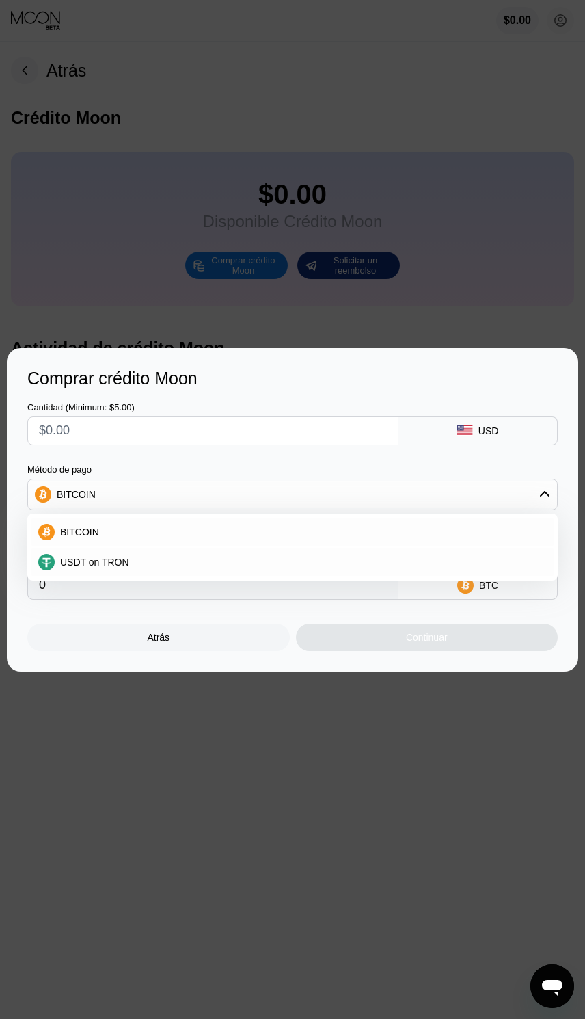
click at [152, 557] on div "USDT on TRON" at bounding box center [301, 562] width 492 height 11
type input "0.00"
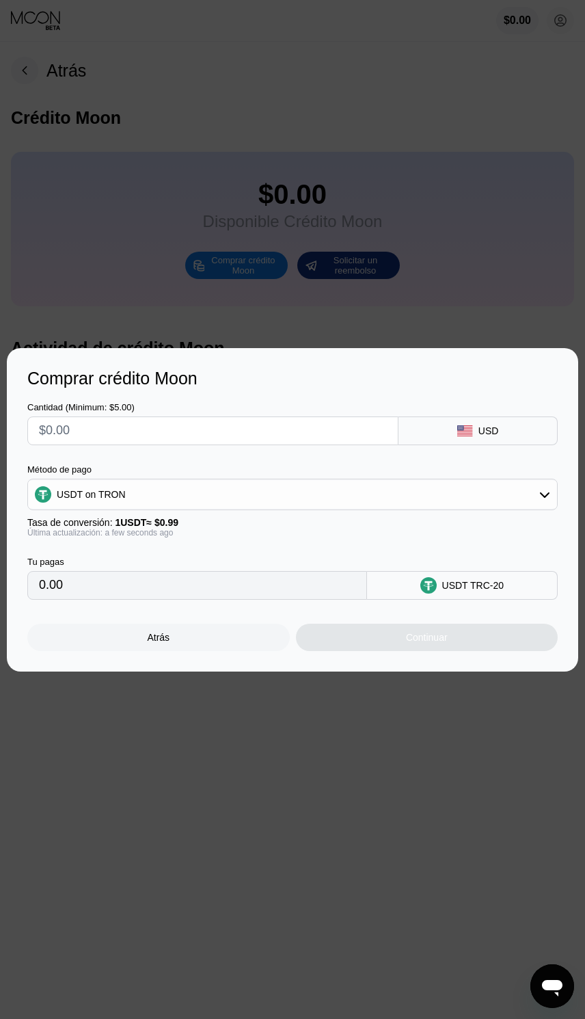
click at [239, 421] on input "text" at bounding box center [213, 430] width 348 height 27
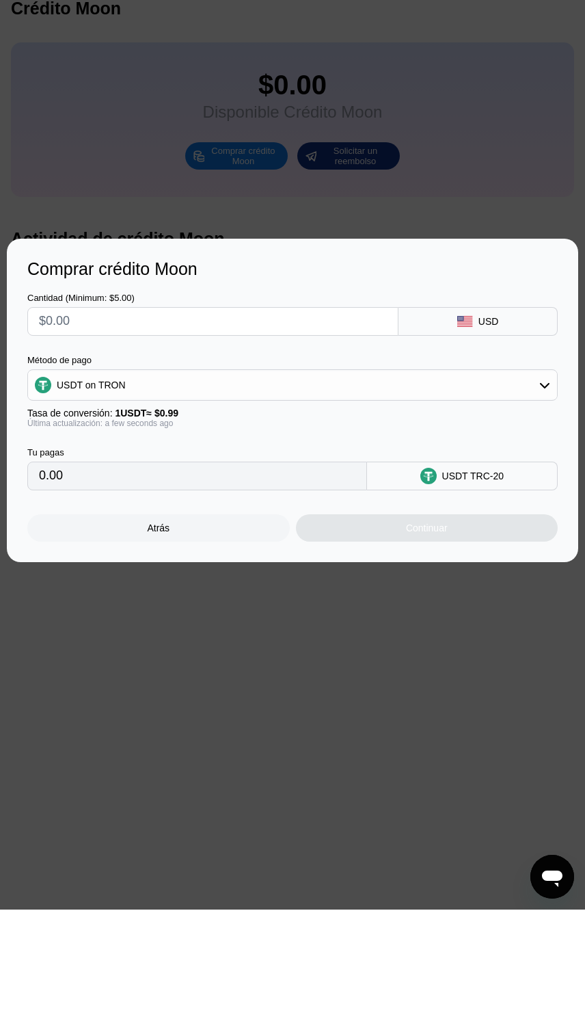
type input "$1"
type input "1.01"
type input "$15"
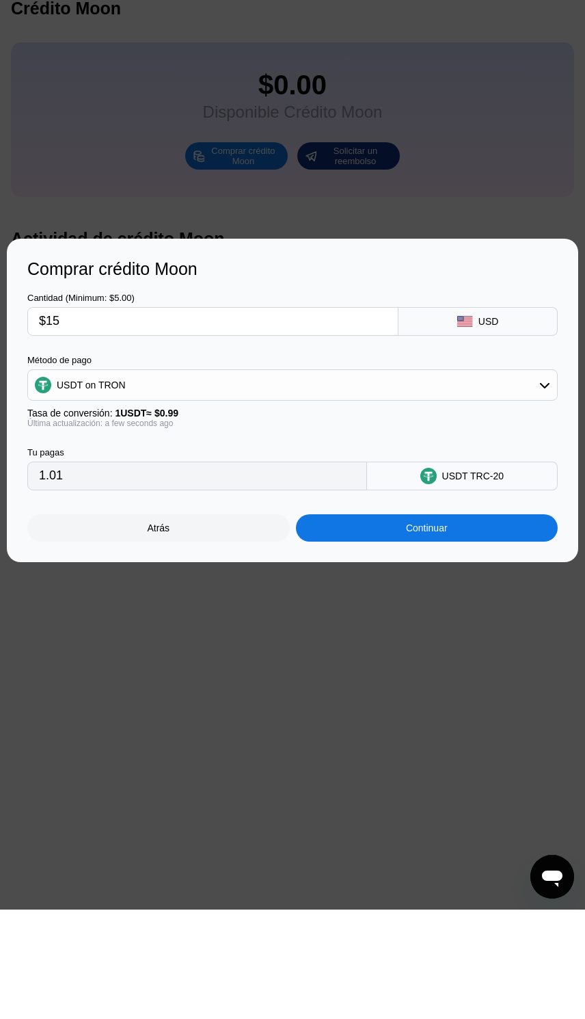
type input "15.15"
type input "$150"
type input "151.52"
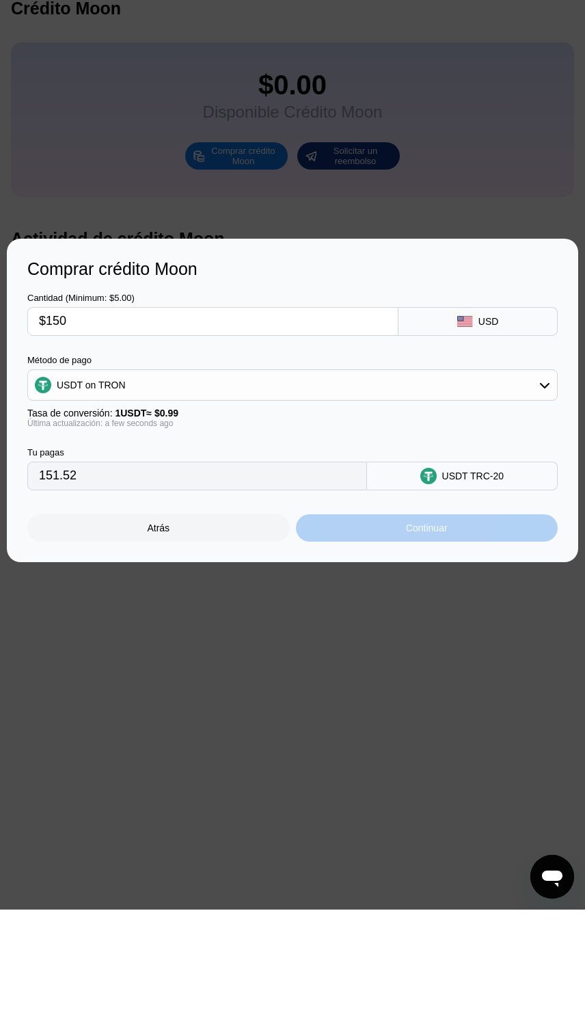
click at [445, 624] on div "Continuar" at bounding box center [427, 637] width 263 height 27
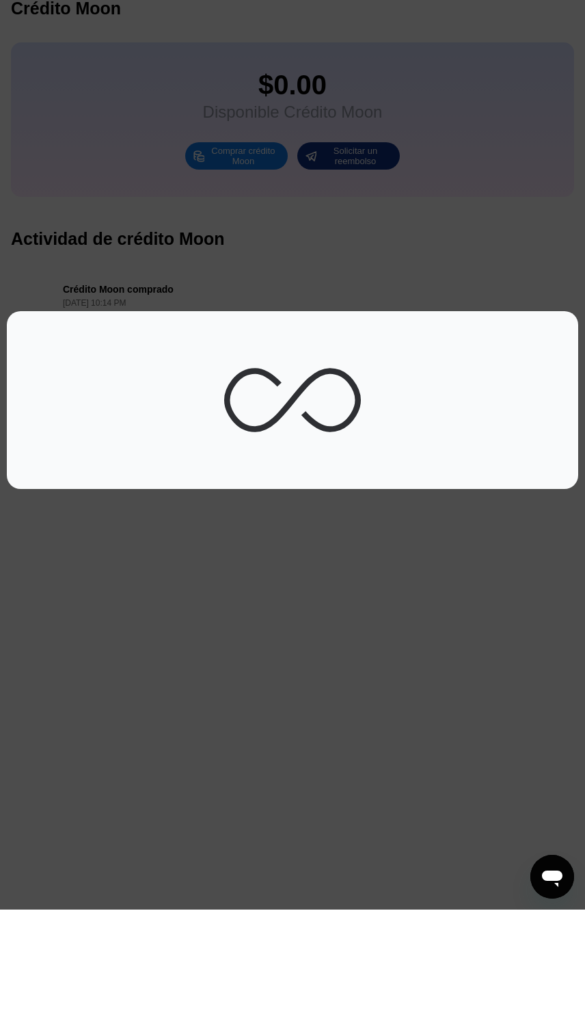
scroll to position [109, 0]
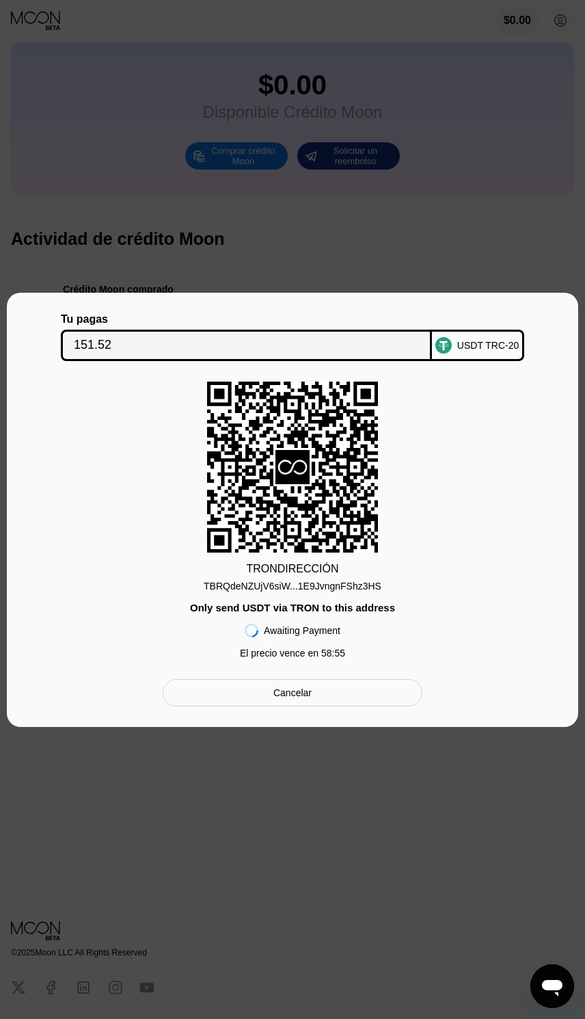
click at [295, 685] on div "Cancelar" at bounding box center [293, 692] width 260 height 27
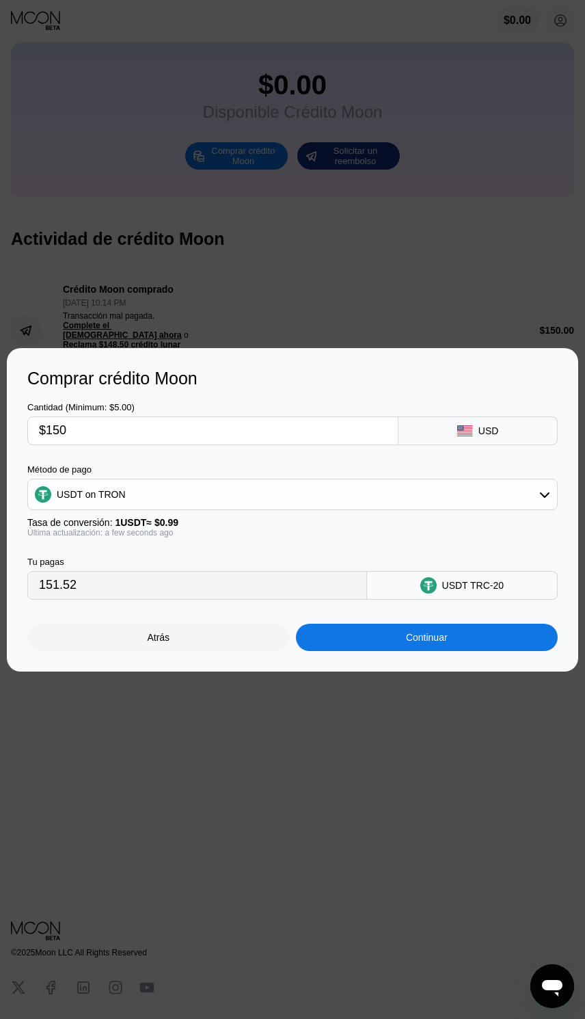
click at [168, 643] on div "Atrás" at bounding box center [158, 637] width 23 height 11
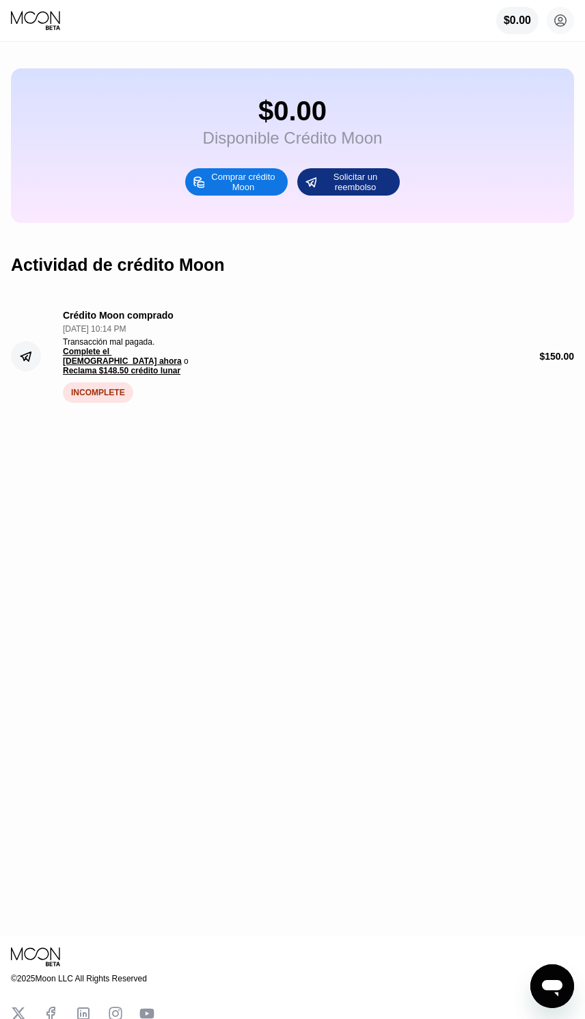
scroll to position [0, 0]
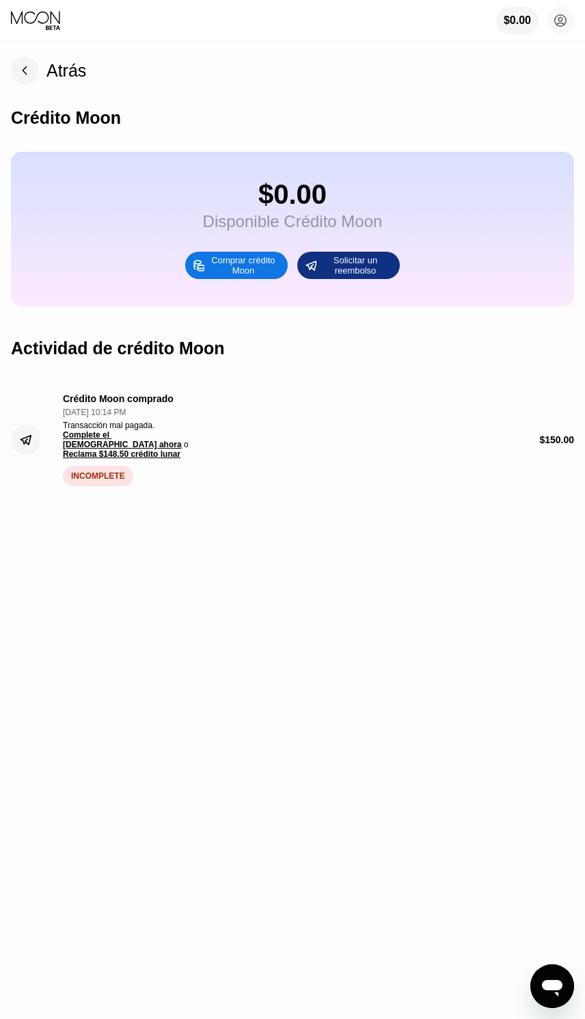
click at [17, 439] on circle at bounding box center [26, 440] width 30 height 30
click at [109, 442] on span "Complete el [DEMOGRAPHIC_DATA] ahora" at bounding box center [122, 439] width 119 height 19
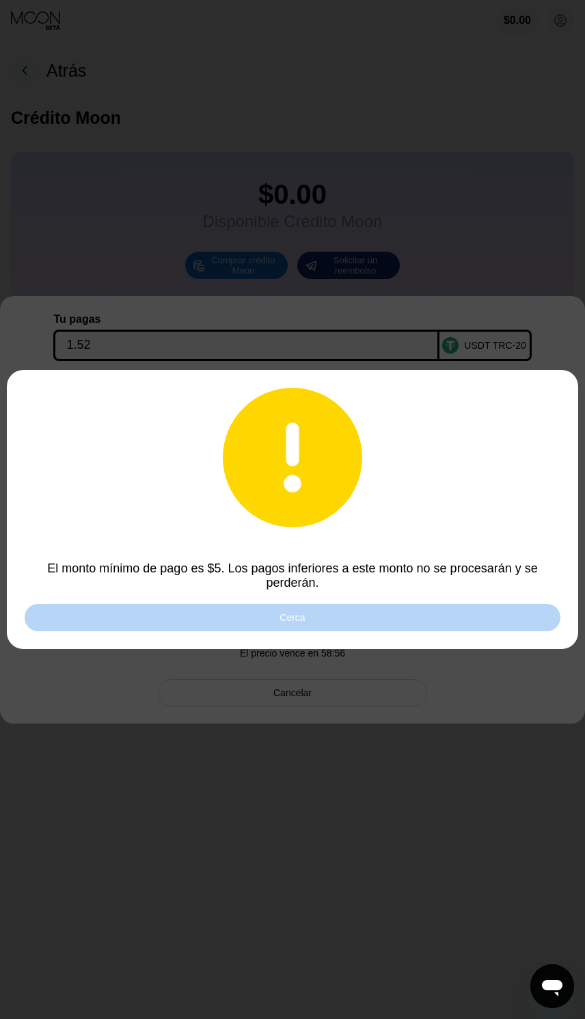
click at [414, 616] on div "Cerca" at bounding box center [293, 617] width 536 height 27
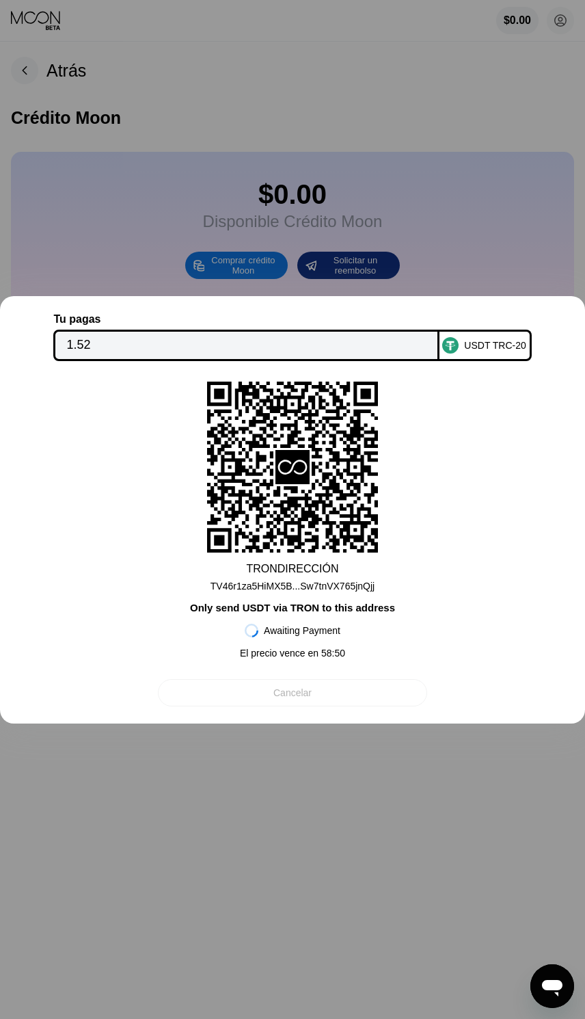
click at [332, 686] on div "Cancelar" at bounding box center [293, 692] width 270 height 27
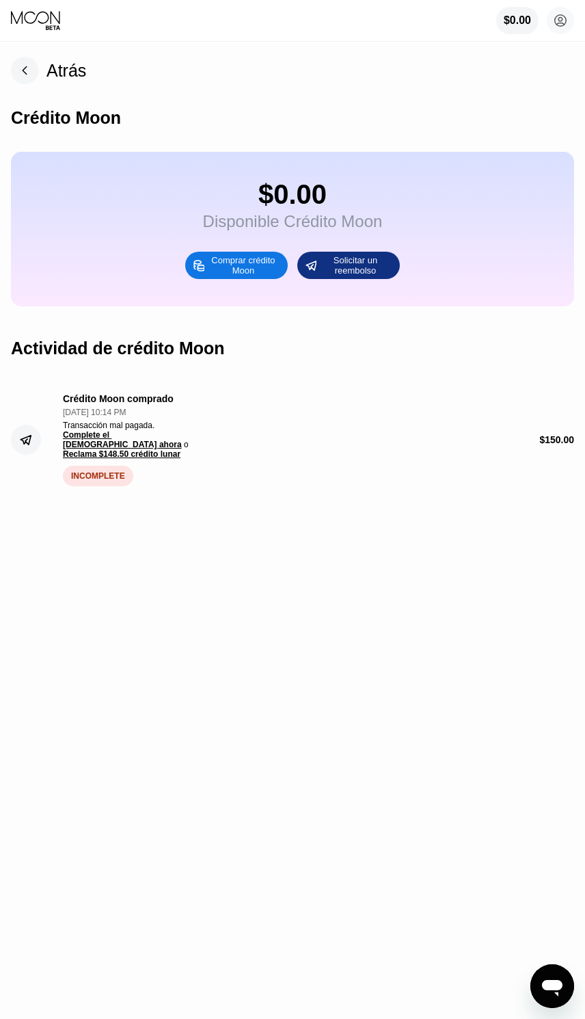
click at [362, 266] on div "Solicitar un reembolso" at bounding box center [355, 265] width 75 height 22
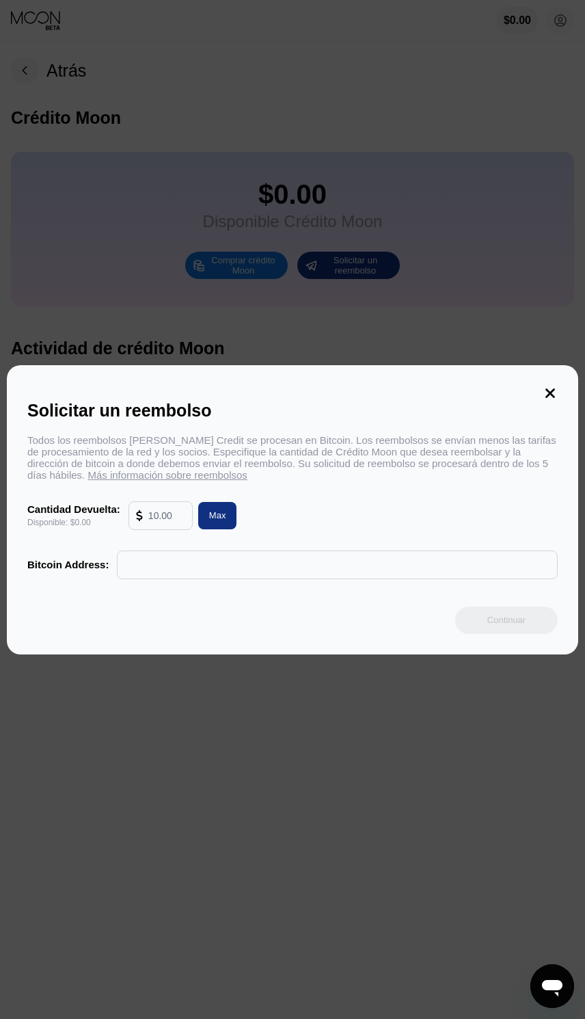
click at [544, 356] on div at bounding box center [292, 509] width 585 height 1019
click at [553, 395] on icon at bounding box center [550, 393] width 15 height 15
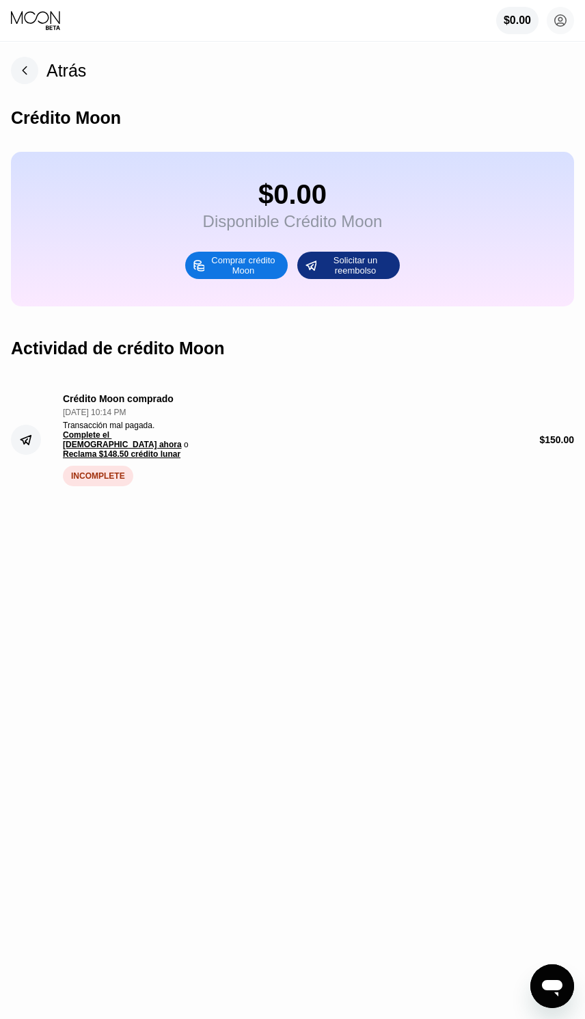
click at [22, 438] on circle at bounding box center [26, 440] width 30 height 30
click at [15, 438] on circle at bounding box center [26, 440] width 30 height 30
click at [99, 478] on div "INCOMPLETE" at bounding box center [98, 476] width 70 height 21
click at [109, 445] on span "Complete el [DEMOGRAPHIC_DATA] ahora" at bounding box center [122, 439] width 119 height 19
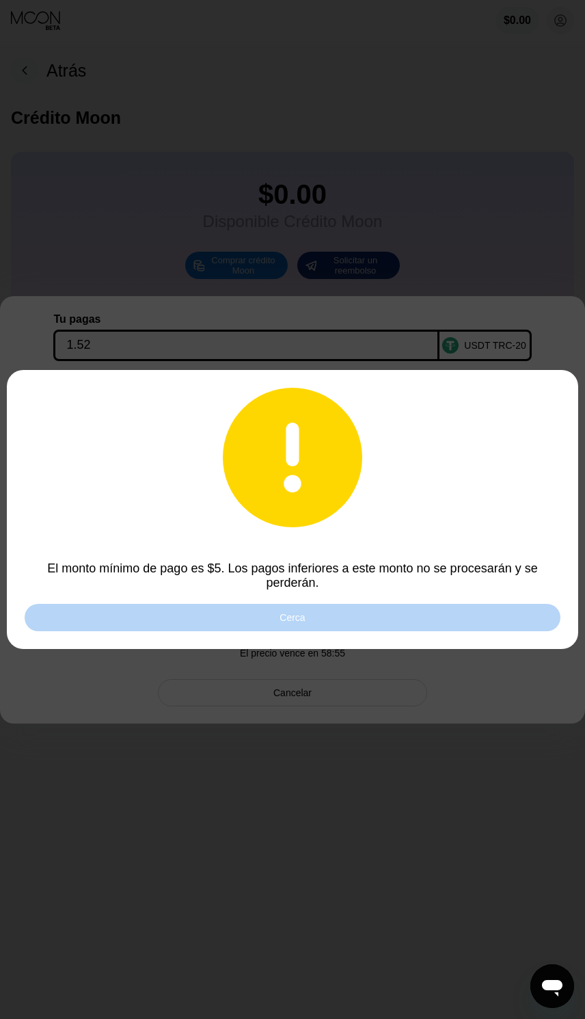
click at [461, 615] on div "Cerca" at bounding box center [293, 617] width 536 height 27
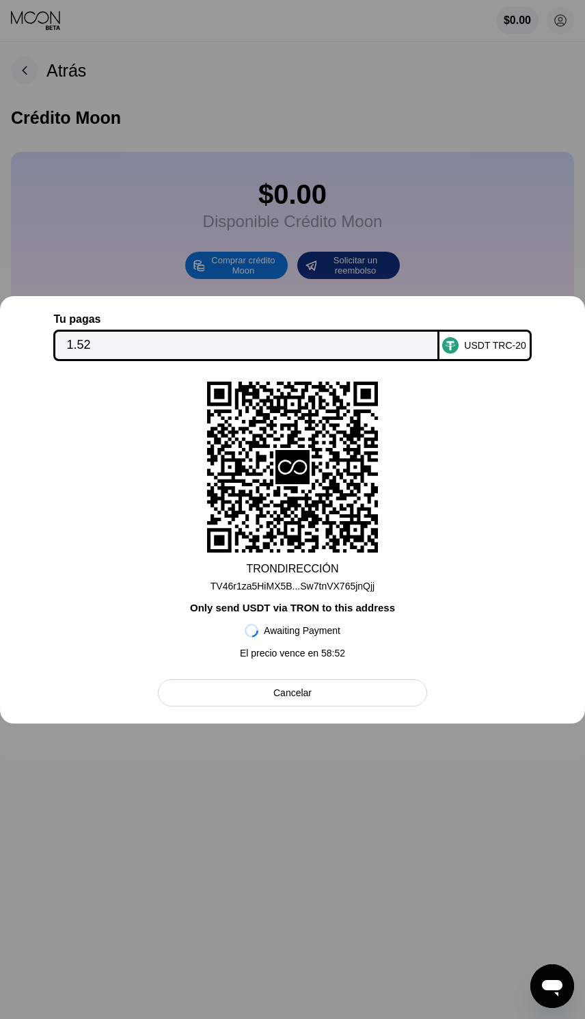
click at [332, 691] on div "Cancelar" at bounding box center [293, 692] width 270 height 27
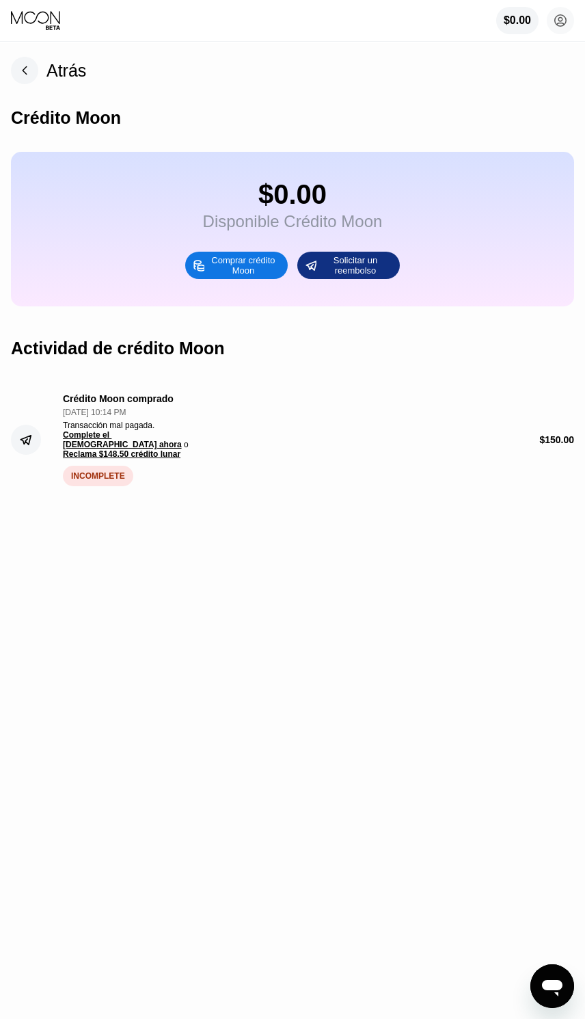
click at [75, 75] on div "Atrás" at bounding box center [67, 71] width 40 height 20
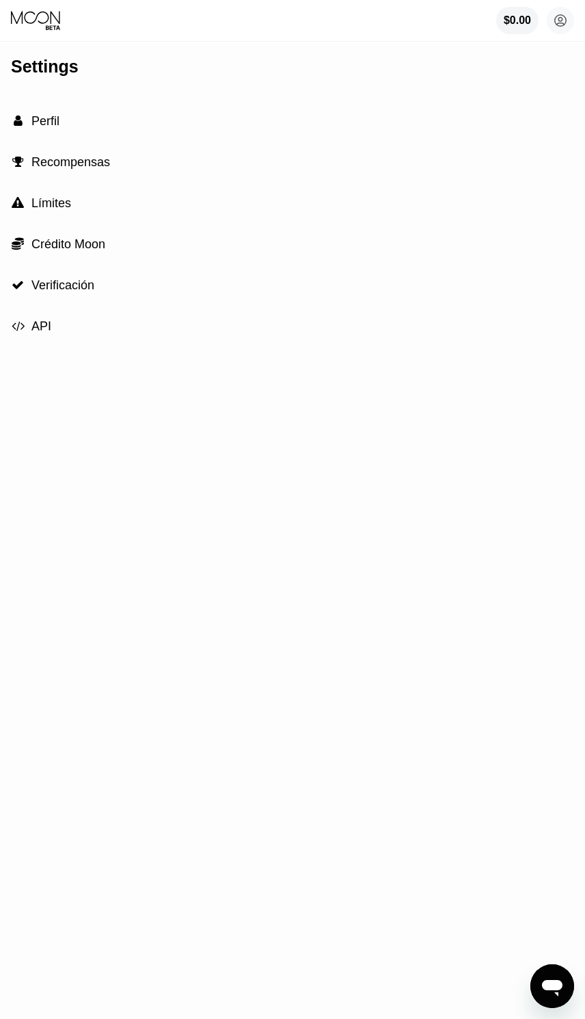
click at [516, 21] on div "$0.00" at bounding box center [517, 20] width 27 height 12
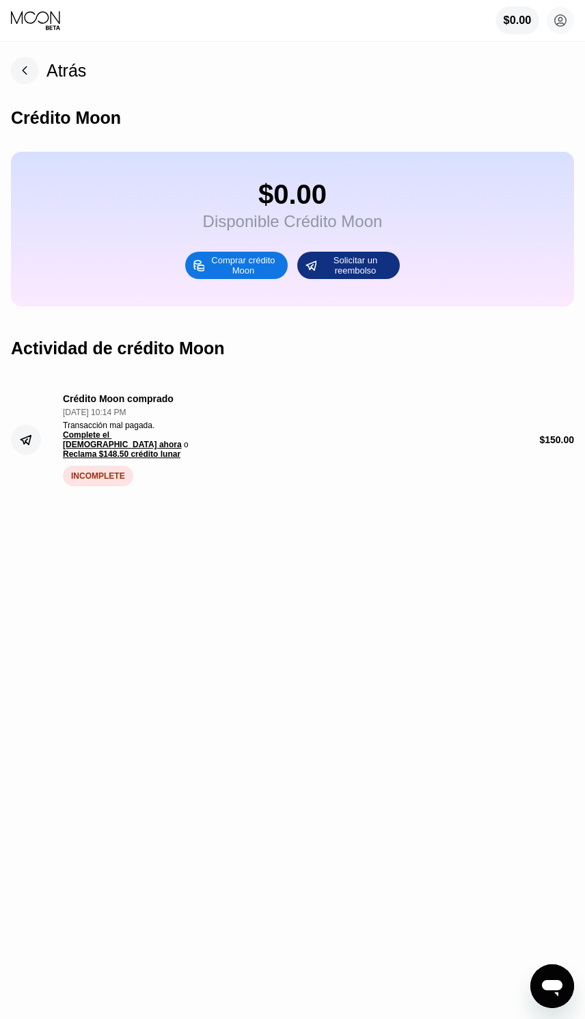
click at [44, 20] on icon at bounding box center [36, 20] width 51 height 21
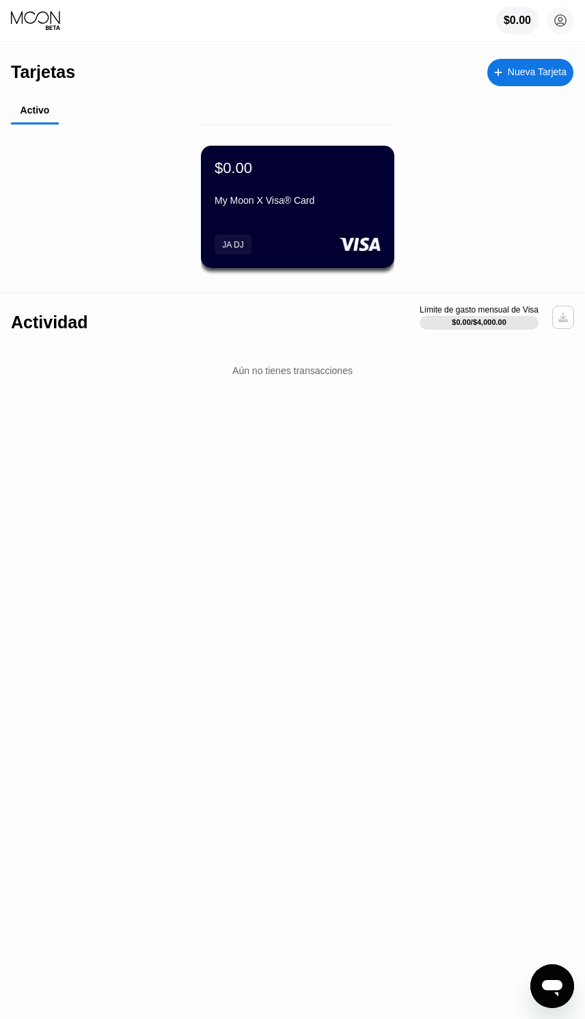
click at [572, 313] on div at bounding box center [564, 317] width 22 height 23
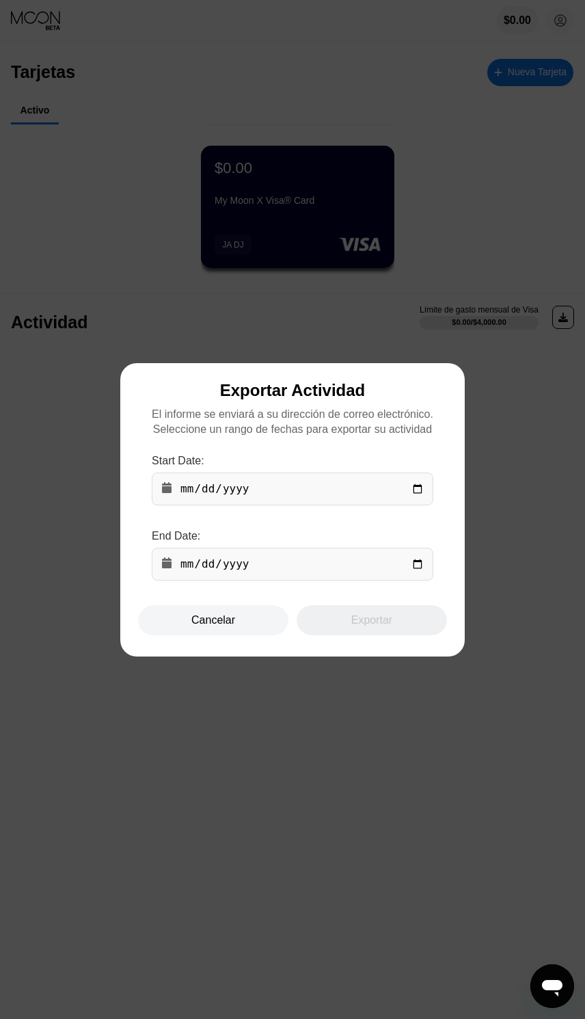
click at [44, 453] on div at bounding box center [292, 509] width 585 height 1019
click at [198, 633] on div "Cancelar" at bounding box center [213, 620] width 150 height 30
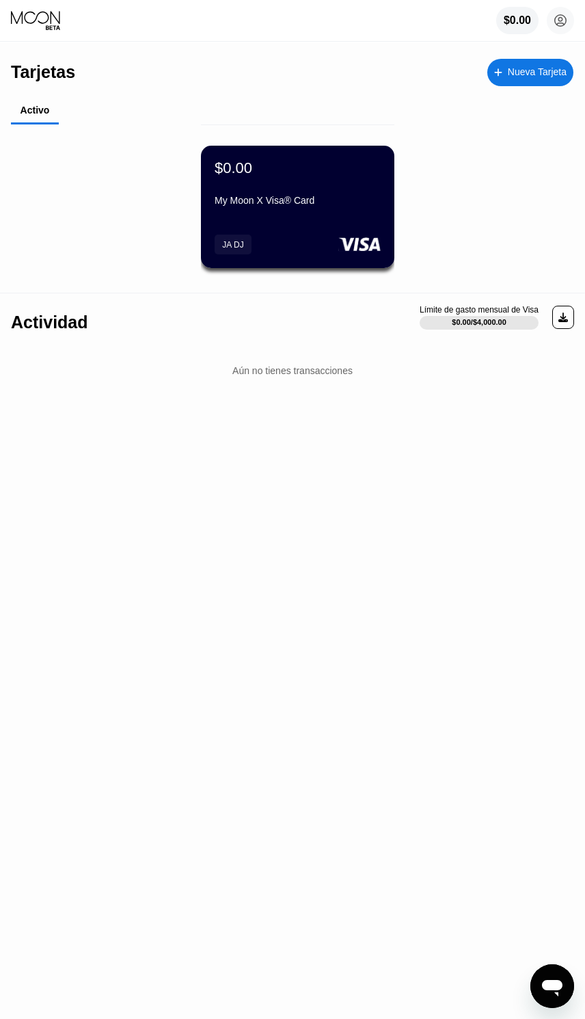
click at [274, 241] on div "JA DJ" at bounding box center [298, 245] width 166 height 20
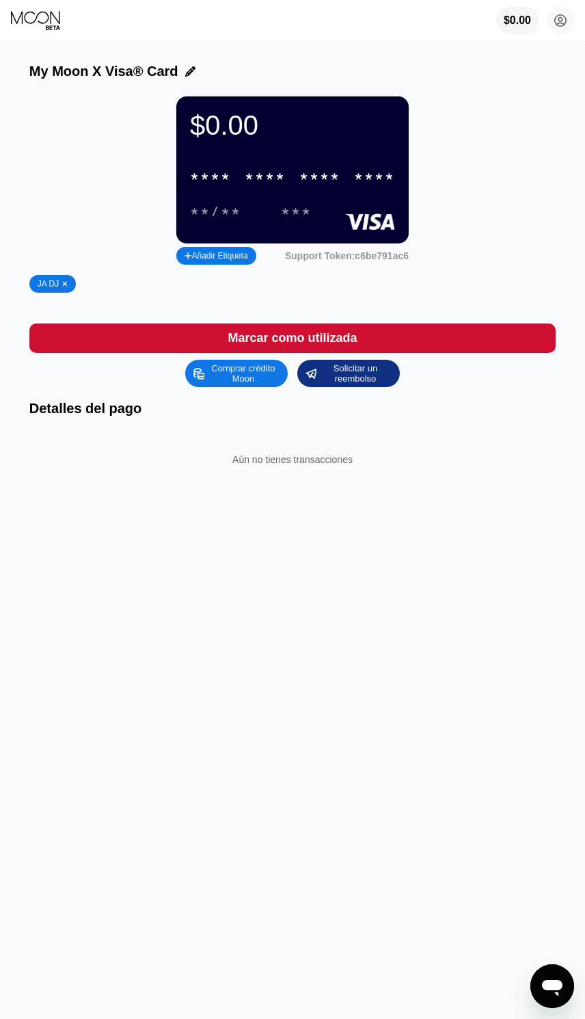
click at [508, 25] on div "$0.00" at bounding box center [517, 20] width 27 height 12
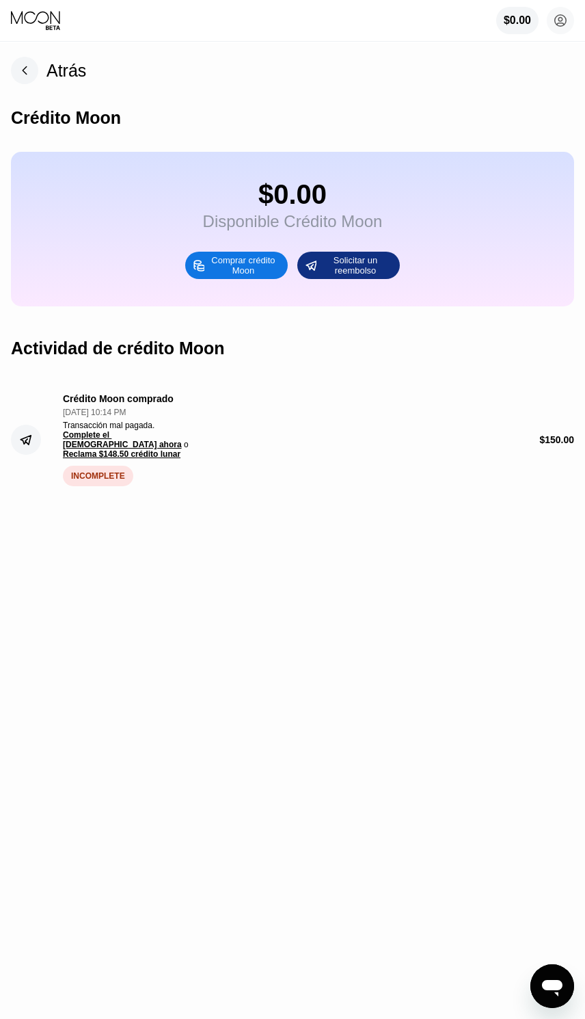
click at [97, 458] on span "Reclama $148.50 crédito lunar" at bounding box center [122, 454] width 118 height 10
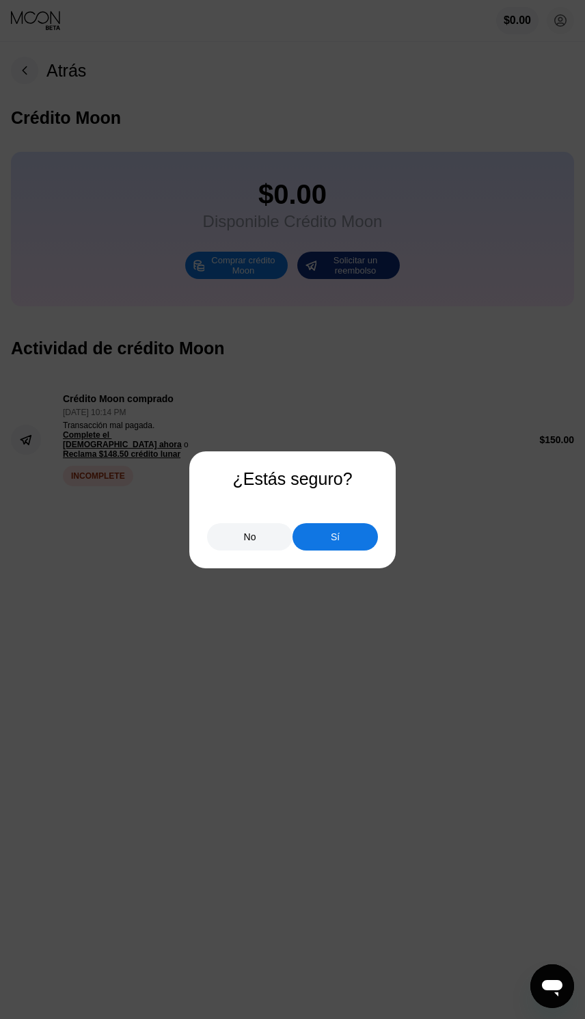
click at [336, 528] on div "Sí" at bounding box center [335, 536] width 85 height 27
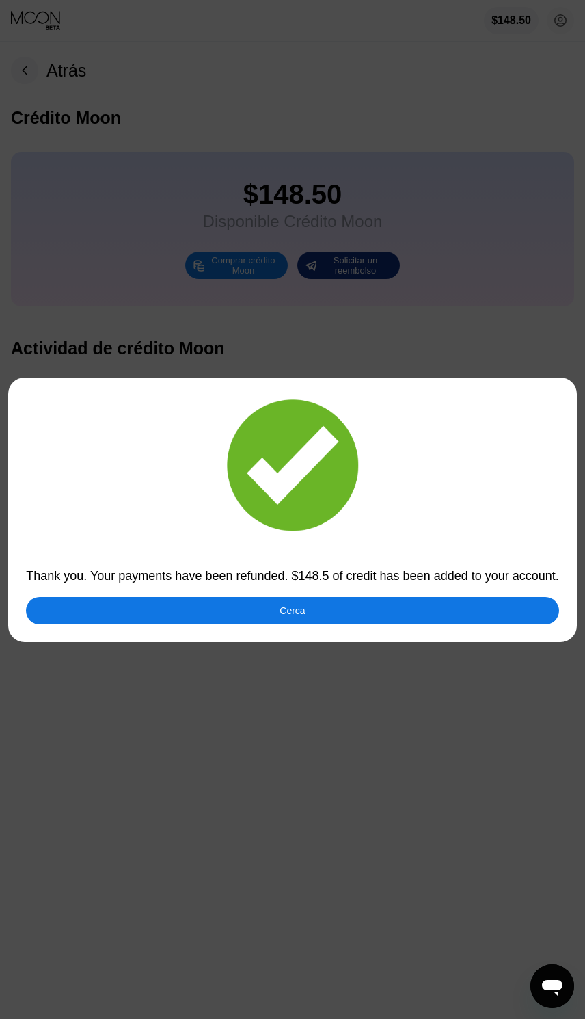
click at [425, 605] on div "Cerca" at bounding box center [292, 610] width 533 height 27
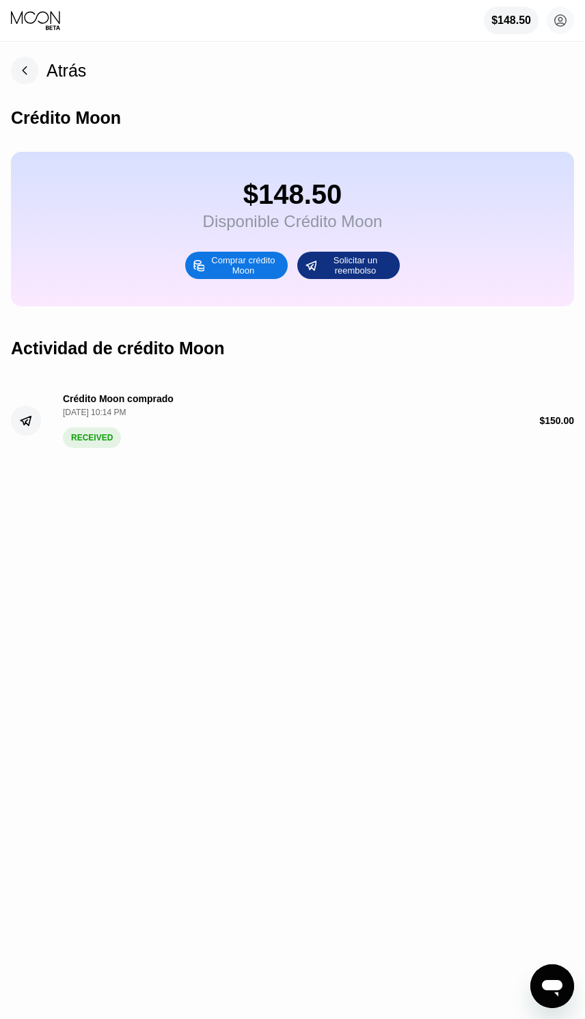
click at [33, 16] on icon at bounding box center [36, 20] width 51 height 21
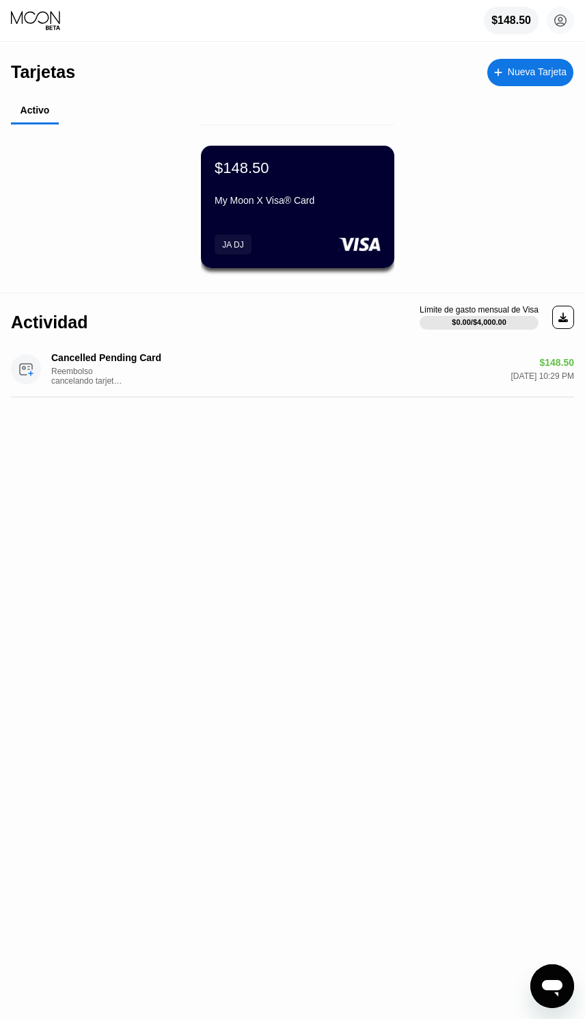
click at [321, 226] on div "$148.50 My Moon X Visa® Card JA DJ" at bounding box center [298, 207] width 194 height 122
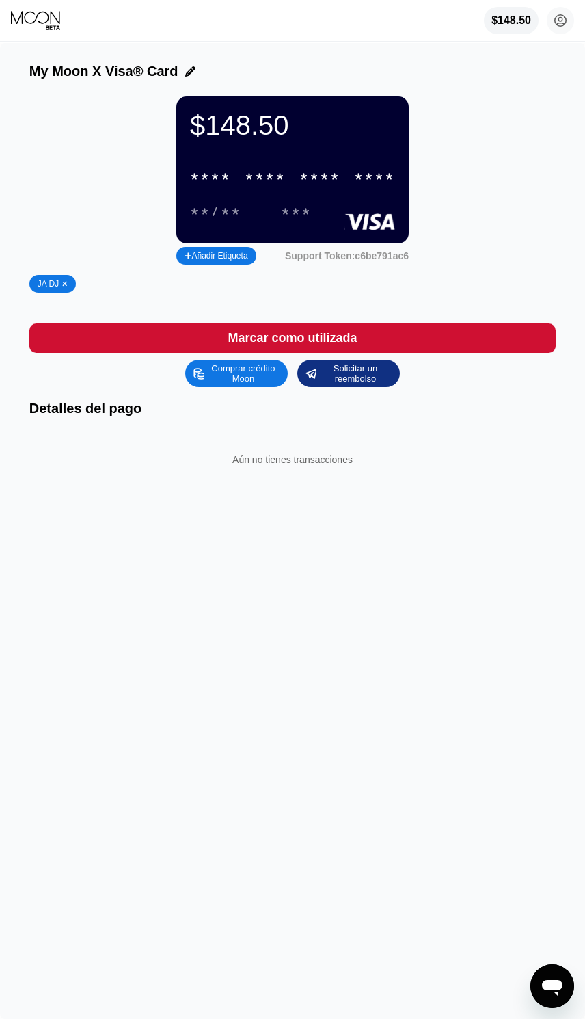
click at [332, 185] on div "* * * *" at bounding box center [320, 178] width 41 height 16
click at [319, 174] on div "* * * *" at bounding box center [320, 178] width 41 height 16
